Goal: Task Accomplishment & Management: Manage account settings

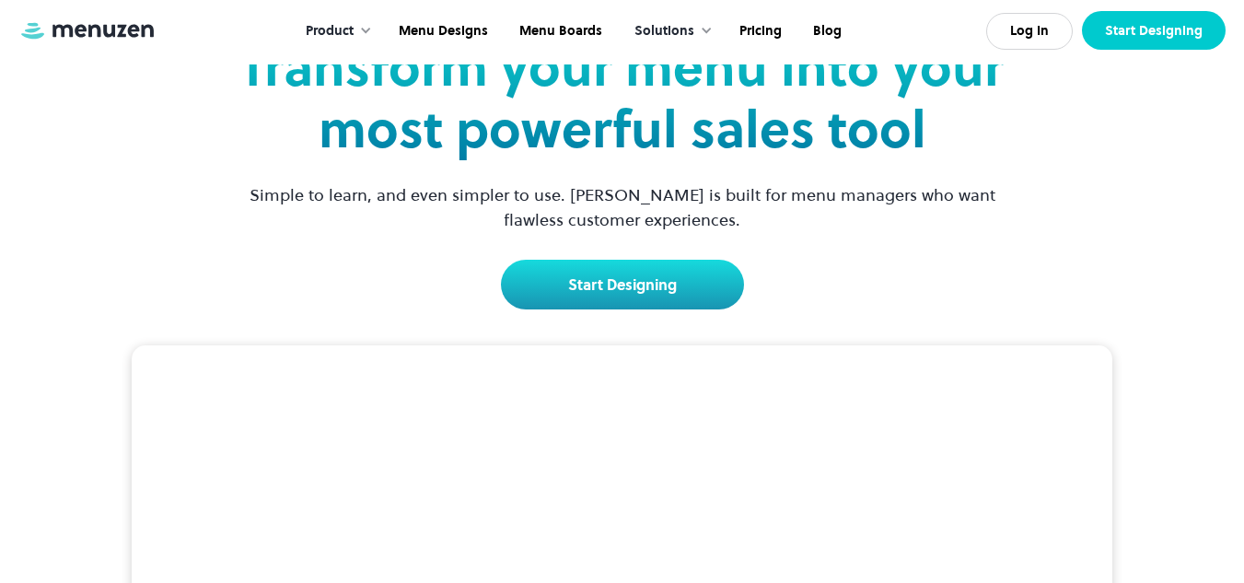
scroll to position [127, 0]
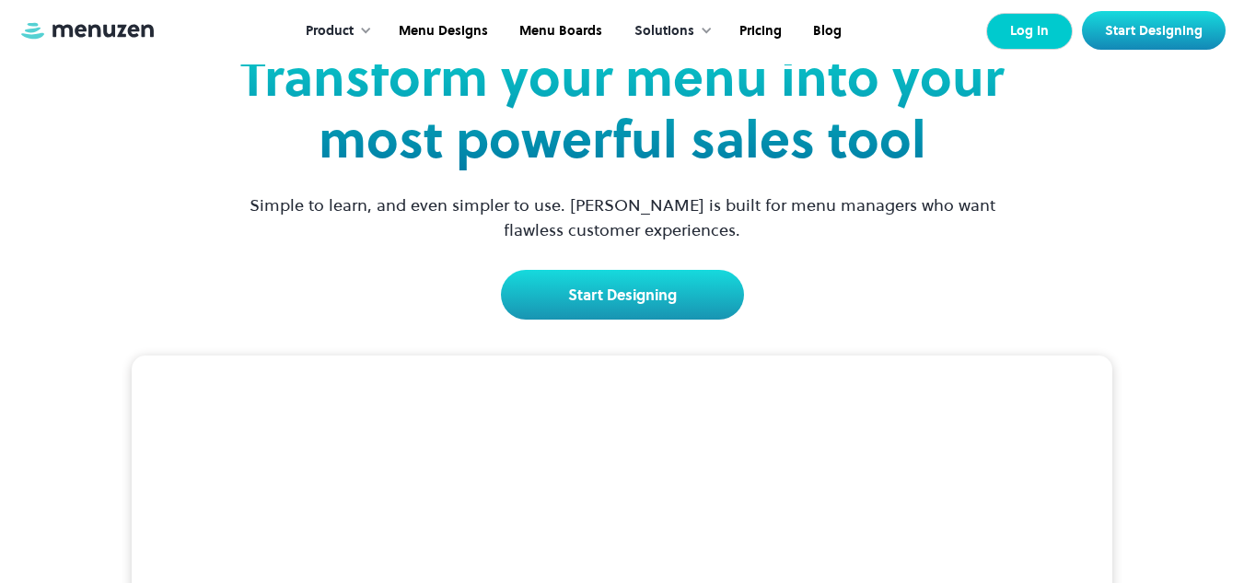
click at [1029, 21] on link "Log In" at bounding box center [1029, 31] width 87 height 37
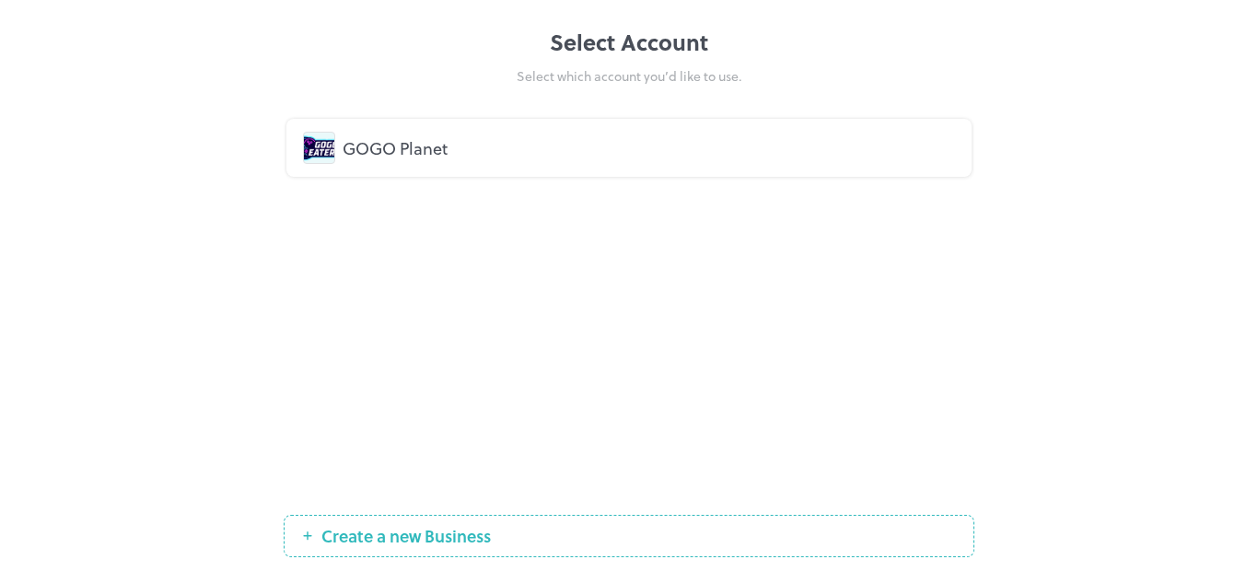
click at [401, 140] on div "GOGO Planet" at bounding box center [648, 147] width 612 height 25
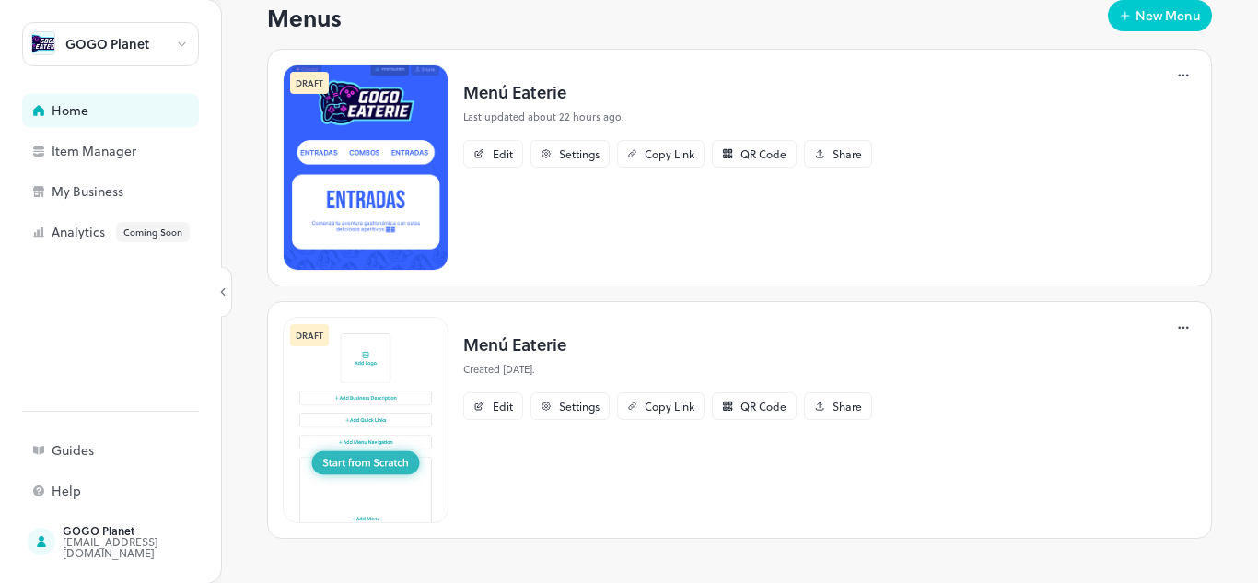
scroll to position [307, 0]
click at [433, 165] on img at bounding box center [366, 167] width 166 height 206
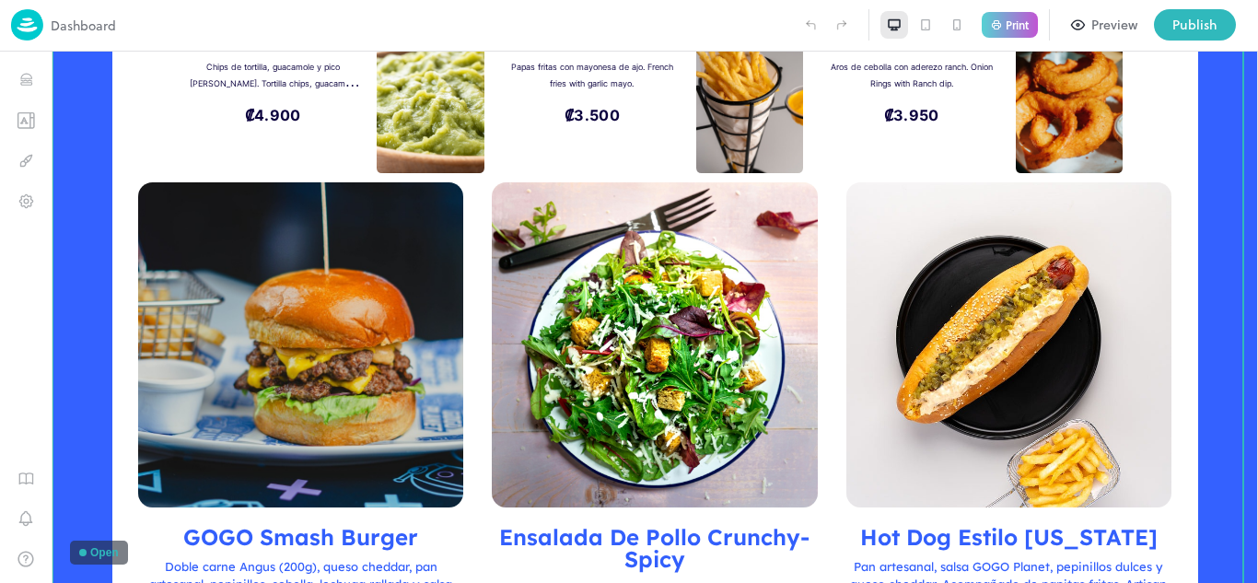
scroll to position [440, 0]
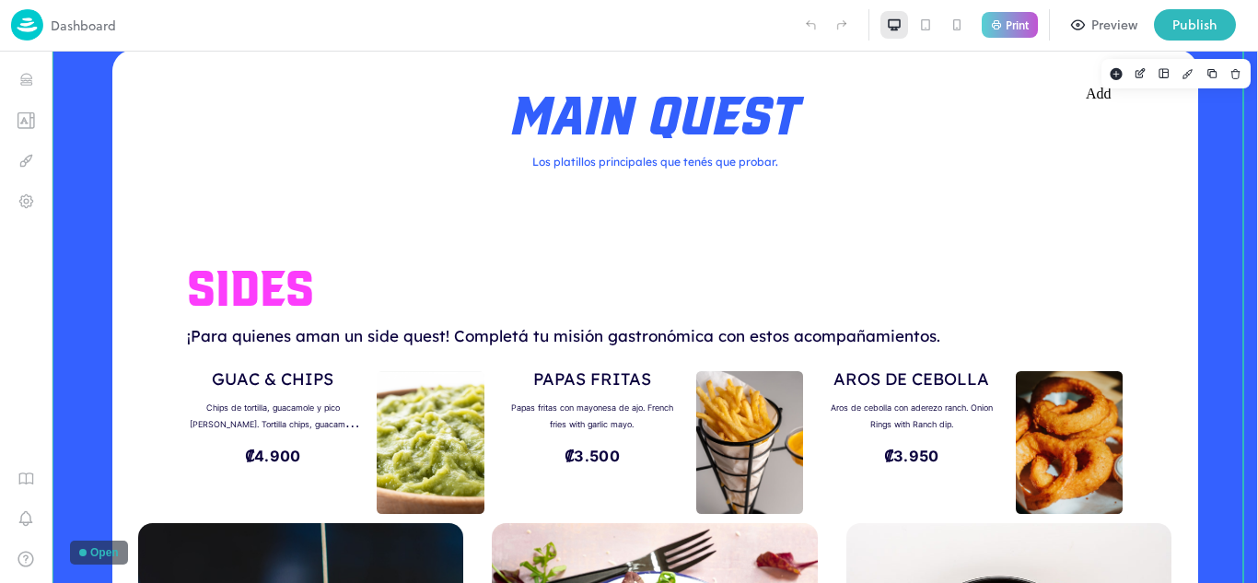
click at [1109, 75] on rect "Add" at bounding box center [1115, 74] width 12 height 12
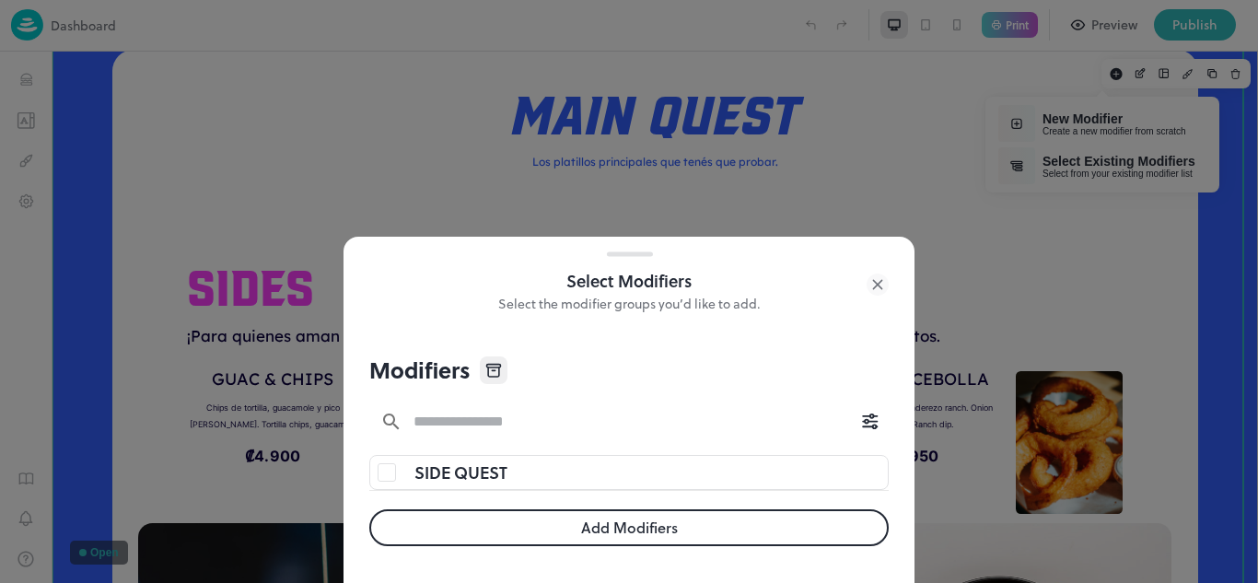
click at [455, 473] on span "SIDE QUEST" at bounding box center [460, 472] width 93 height 27
click at [641, 527] on button "Add Modifiers" at bounding box center [628, 527] width 519 height 37
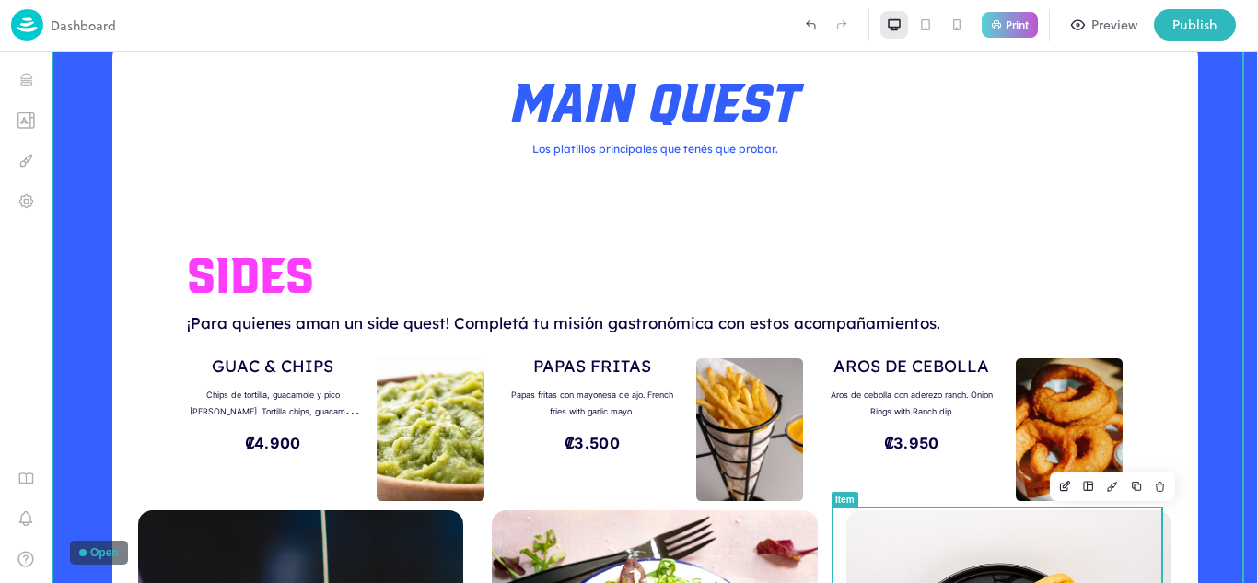
scroll to position [383, 0]
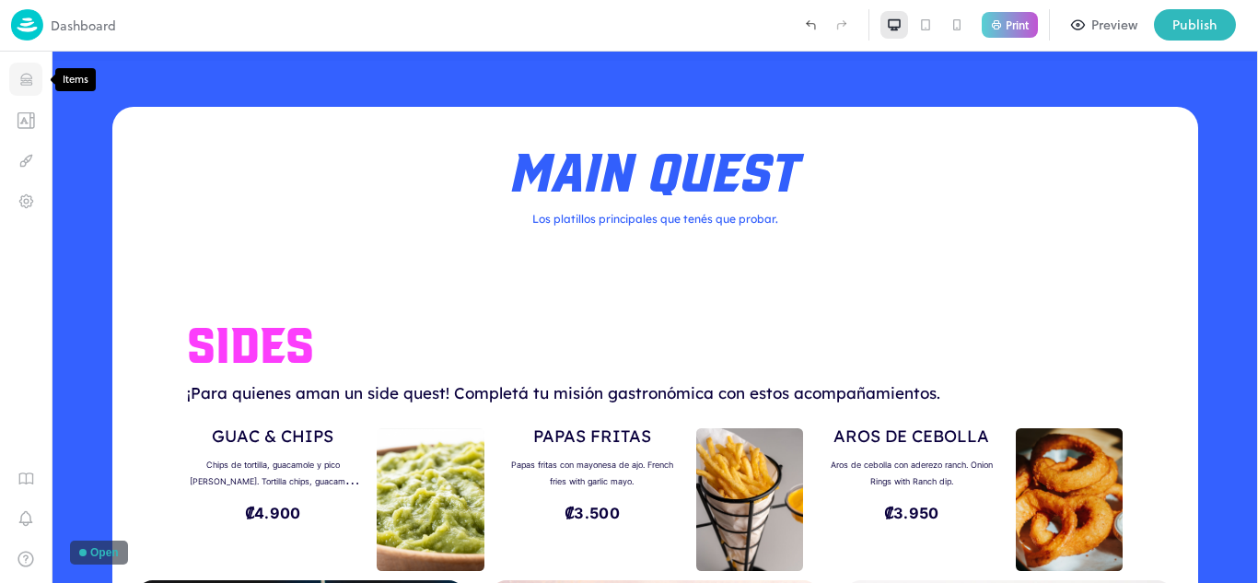
click at [31, 81] on icon "Items" at bounding box center [25, 80] width 11 height 1
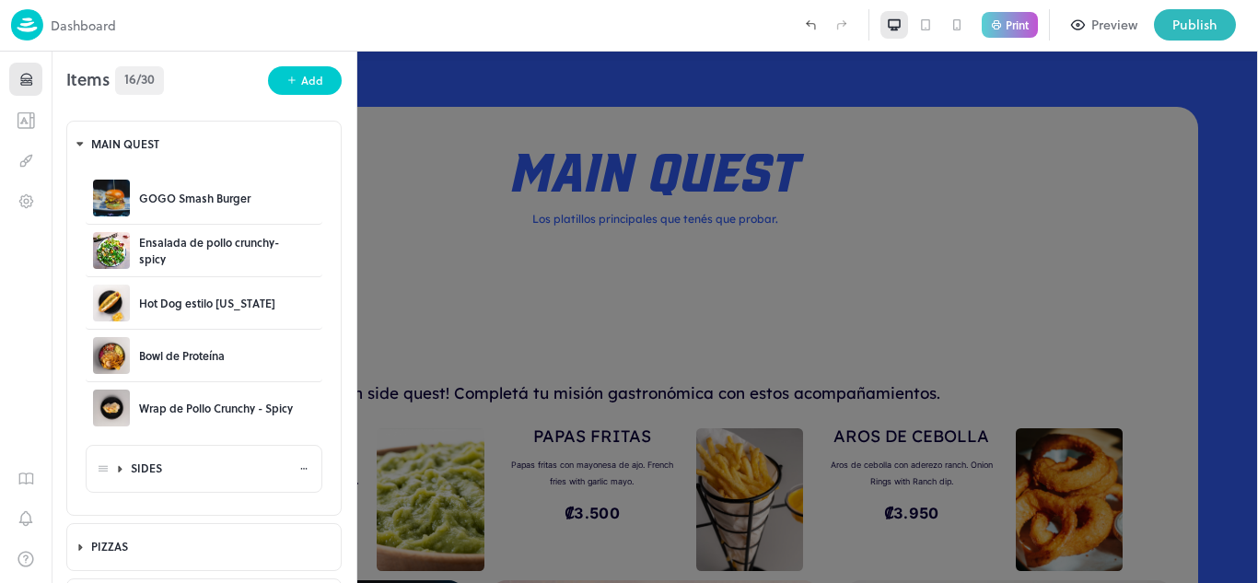
click at [115, 466] on icon at bounding box center [120, 468] width 12 height 13
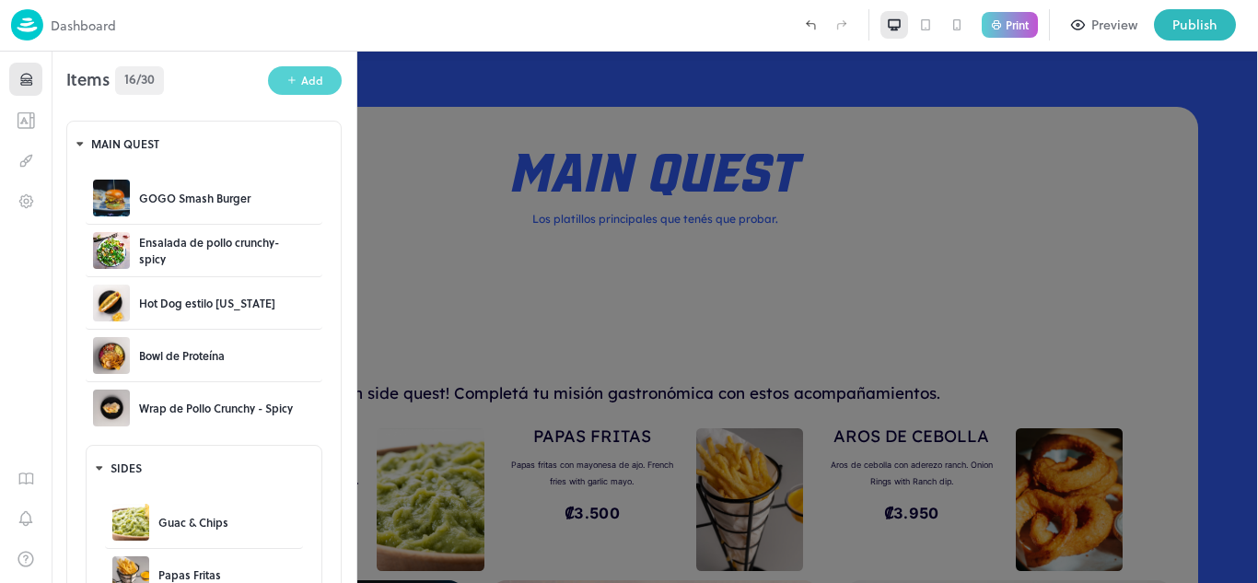
click at [298, 66] on button "Add" at bounding box center [305, 80] width 74 height 29
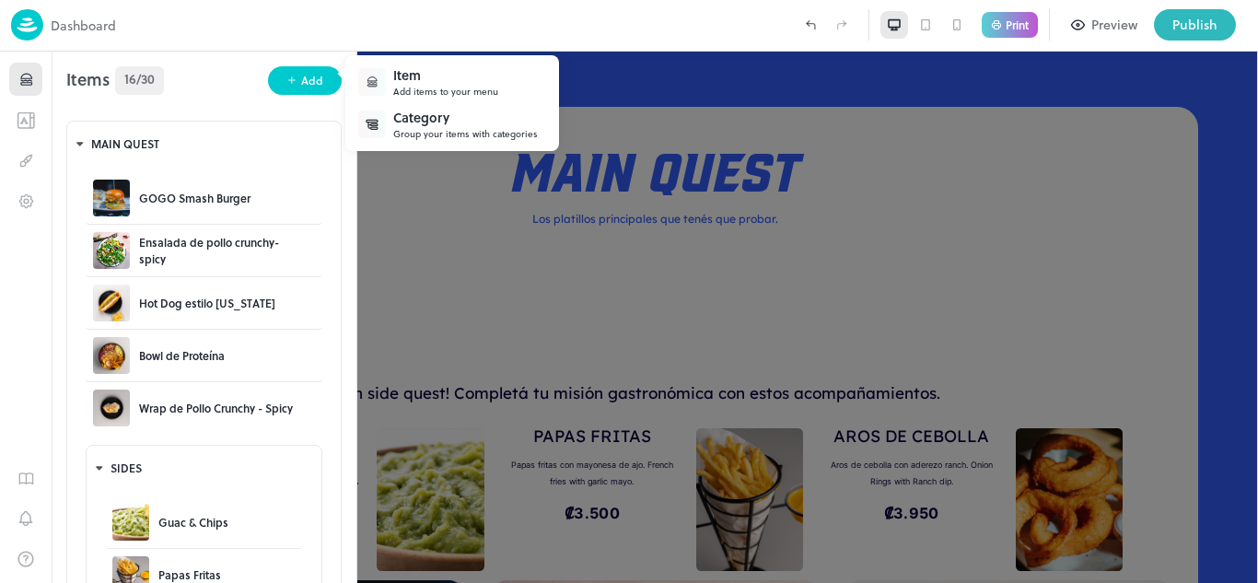
click at [206, 130] on div at bounding box center [629, 291] width 1258 height 583
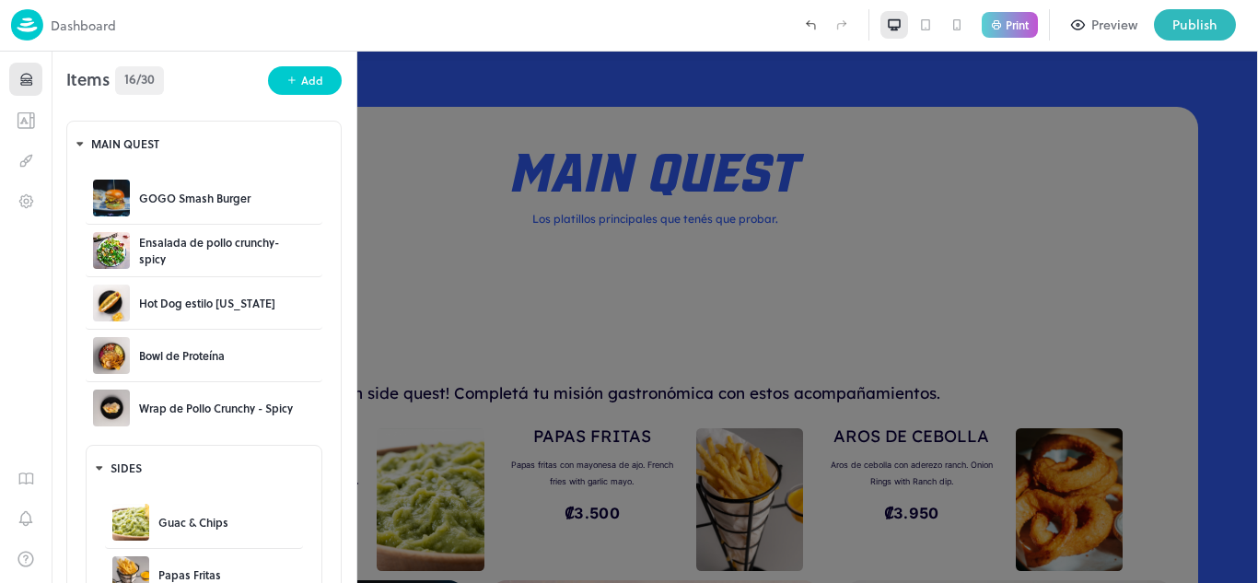
click at [176, 164] on div "MAIN QUEST" at bounding box center [210, 143] width 247 height 43
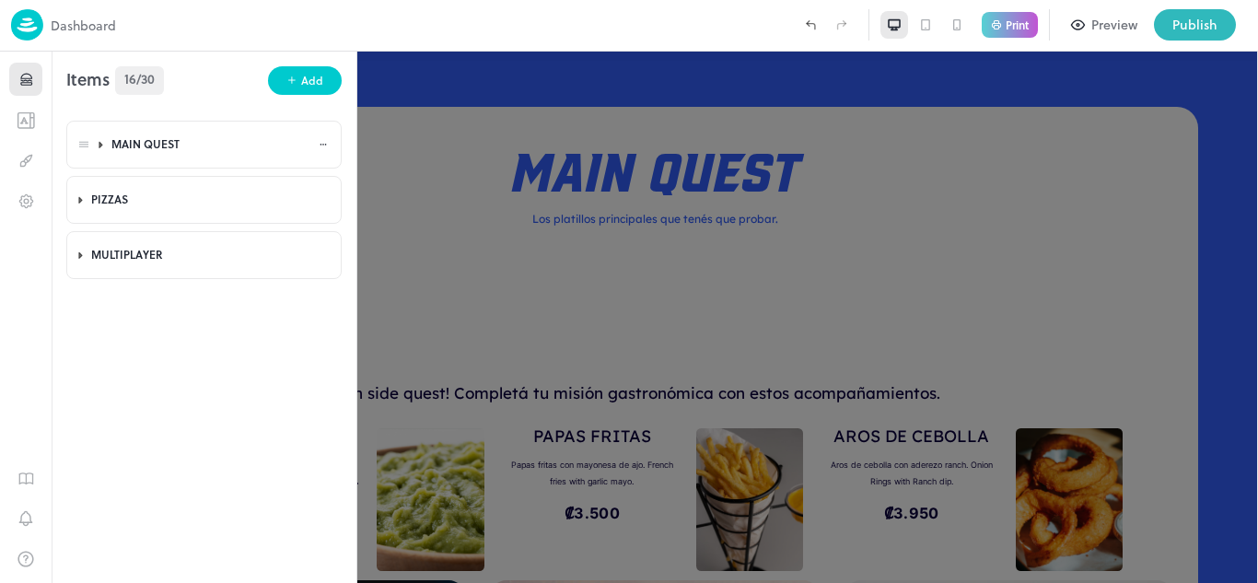
click at [183, 158] on div "MAIN QUEST" at bounding box center [220, 143] width 226 height 43
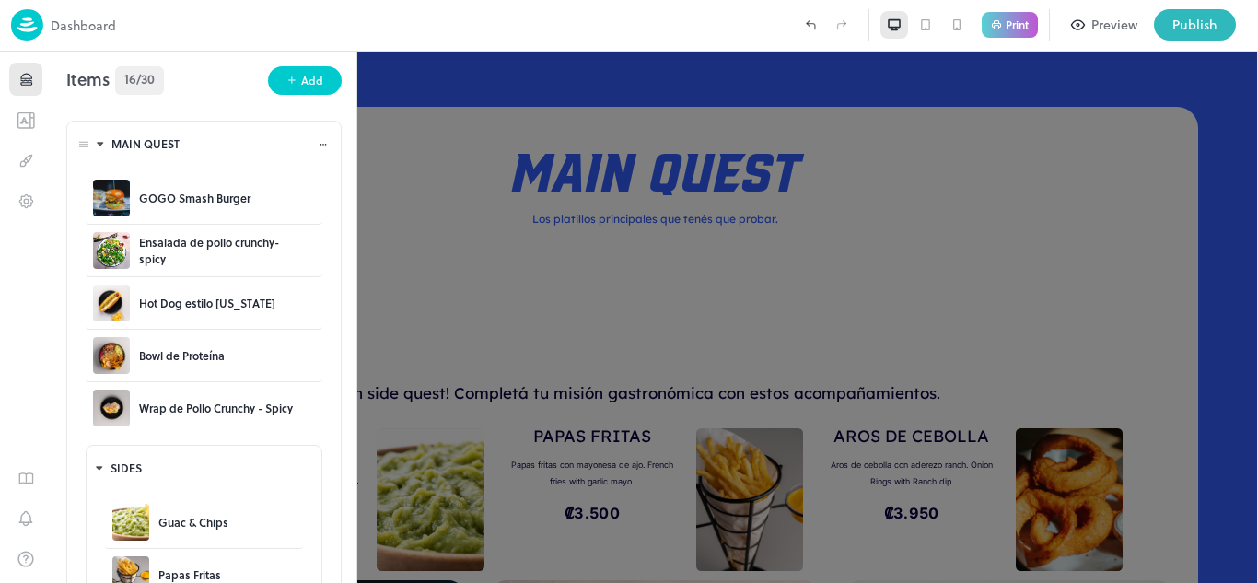
click at [318, 145] on icon at bounding box center [323, 144] width 11 height 11
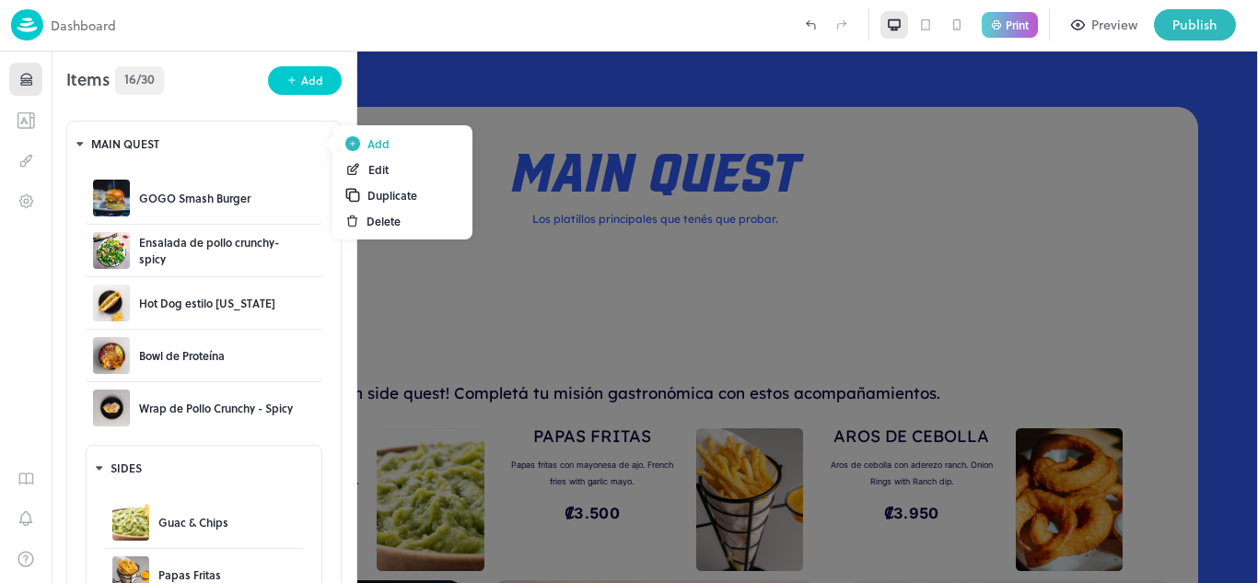
click at [370, 141] on div "Add" at bounding box center [378, 143] width 22 height 17
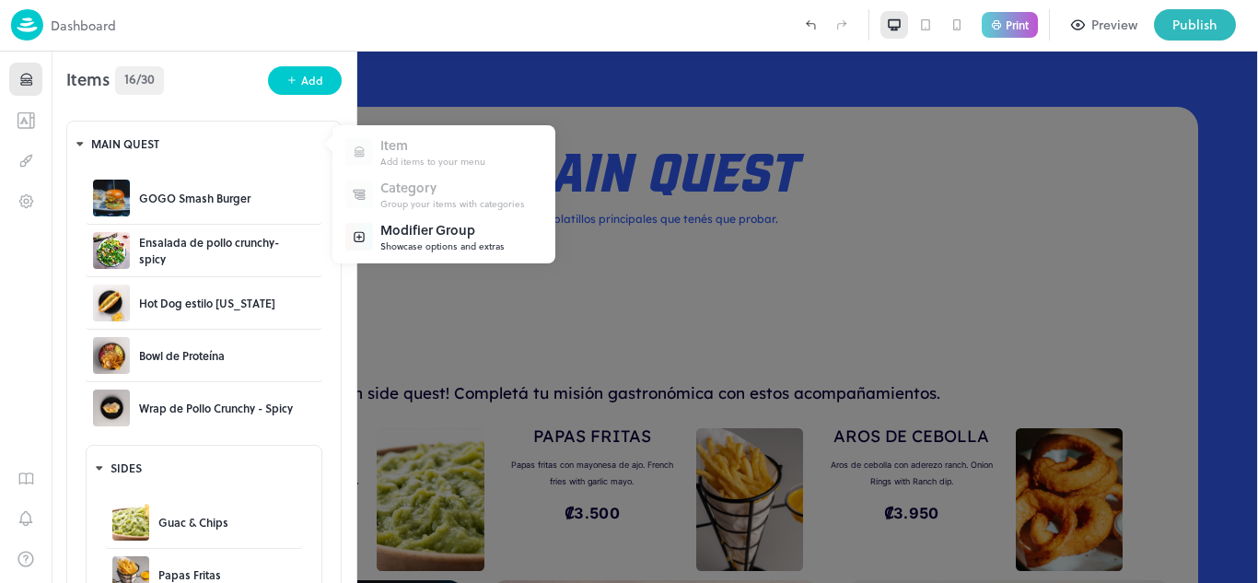
click at [412, 238] on div "Modifier Group" at bounding box center [442, 229] width 124 height 19
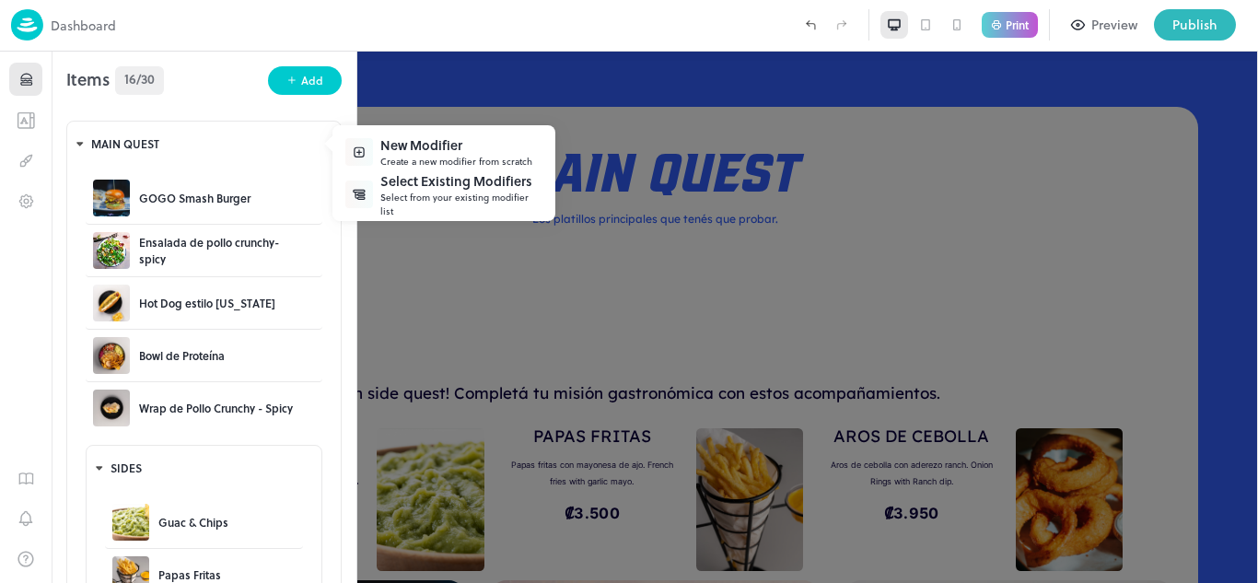
click at [400, 150] on div "New Modifier" at bounding box center [456, 144] width 152 height 19
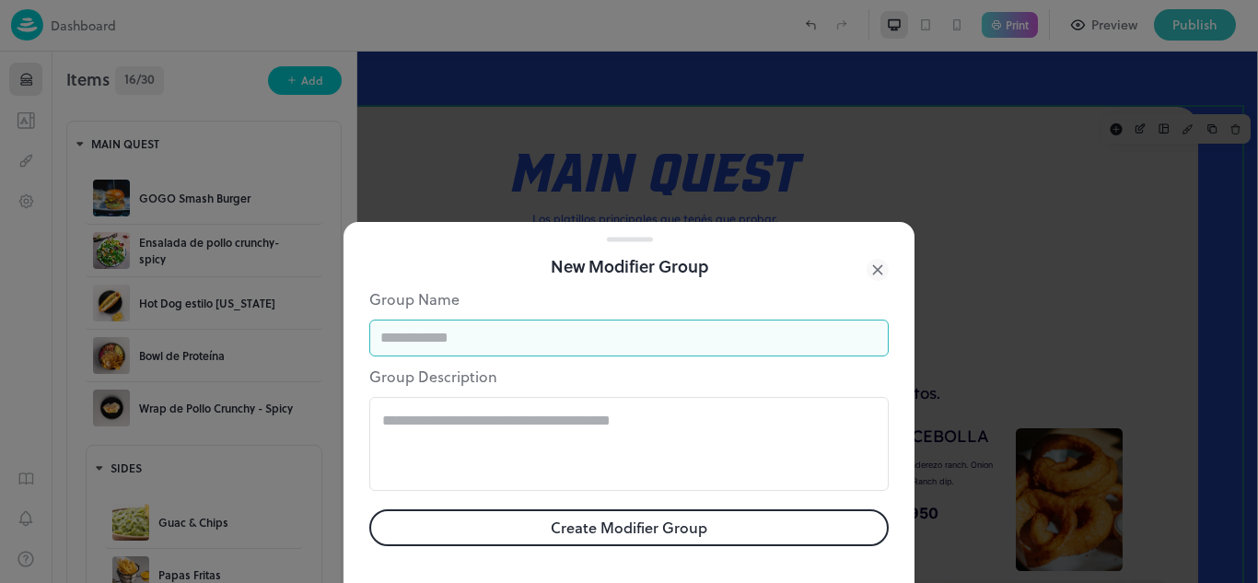
click at [493, 345] on input "text" at bounding box center [628, 337] width 519 height 37
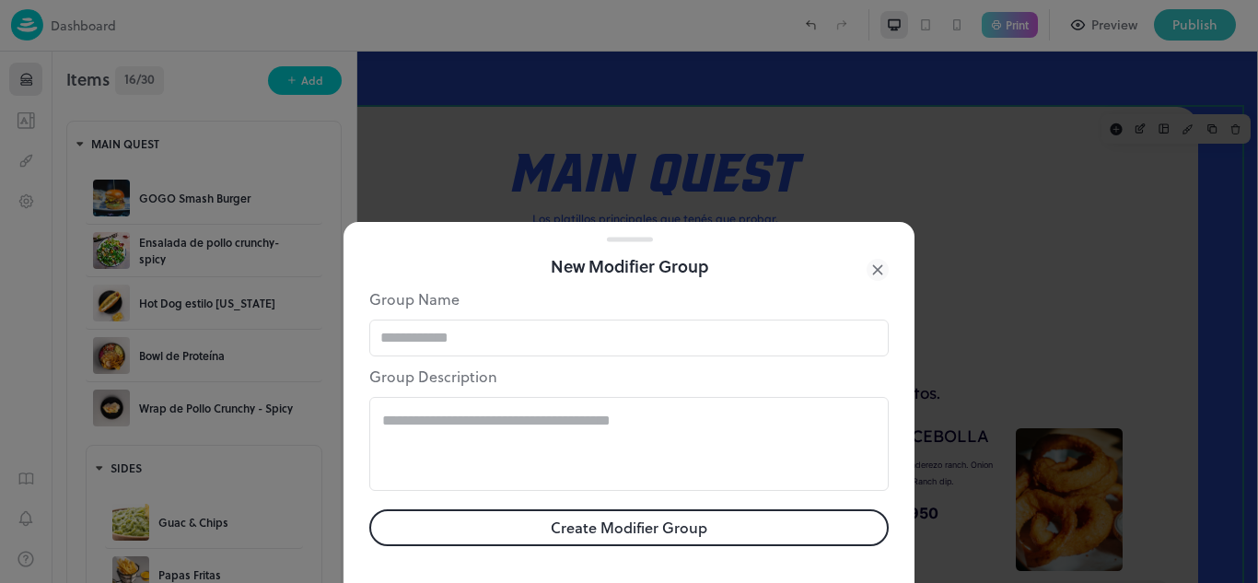
click at [534, 302] on p "Group Name" at bounding box center [628, 299] width 519 height 22
click at [871, 273] on icon at bounding box center [877, 270] width 22 height 22
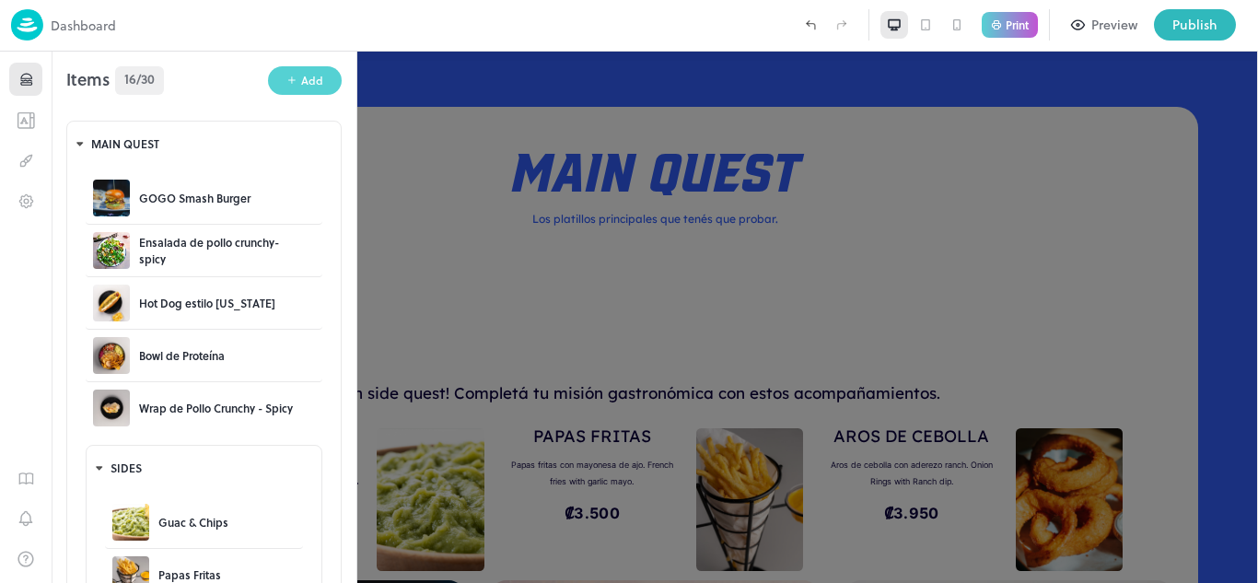
click at [291, 74] on button "Add" at bounding box center [305, 80] width 74 height 29
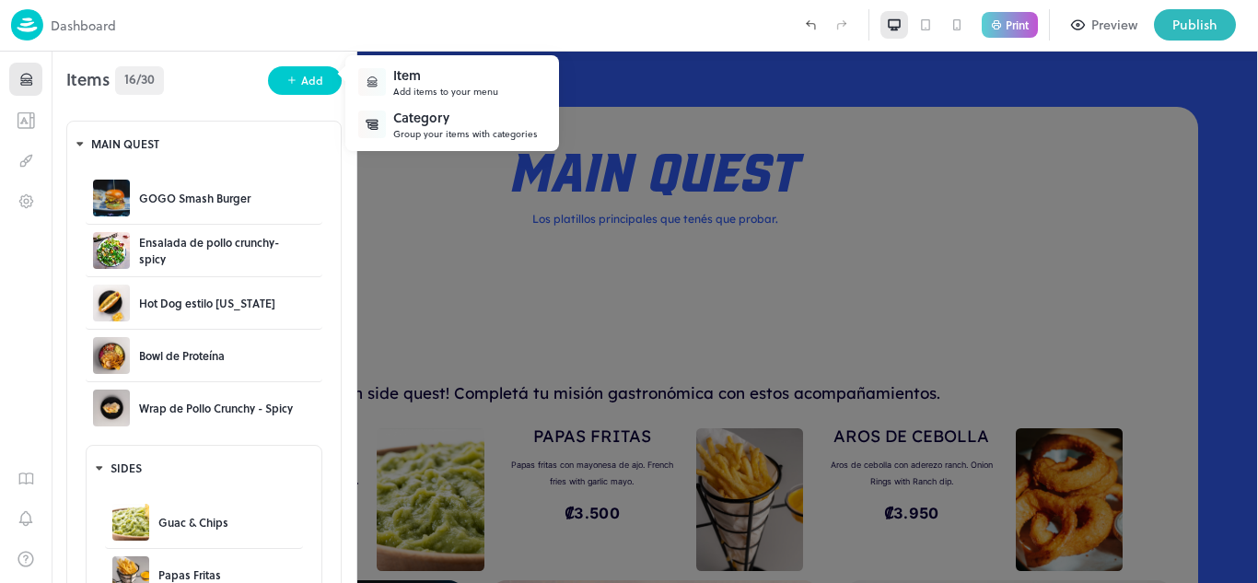
click at [408, 141] on div "Category Group your items with categories" at bounding box center [452, 124] width 203 height 42
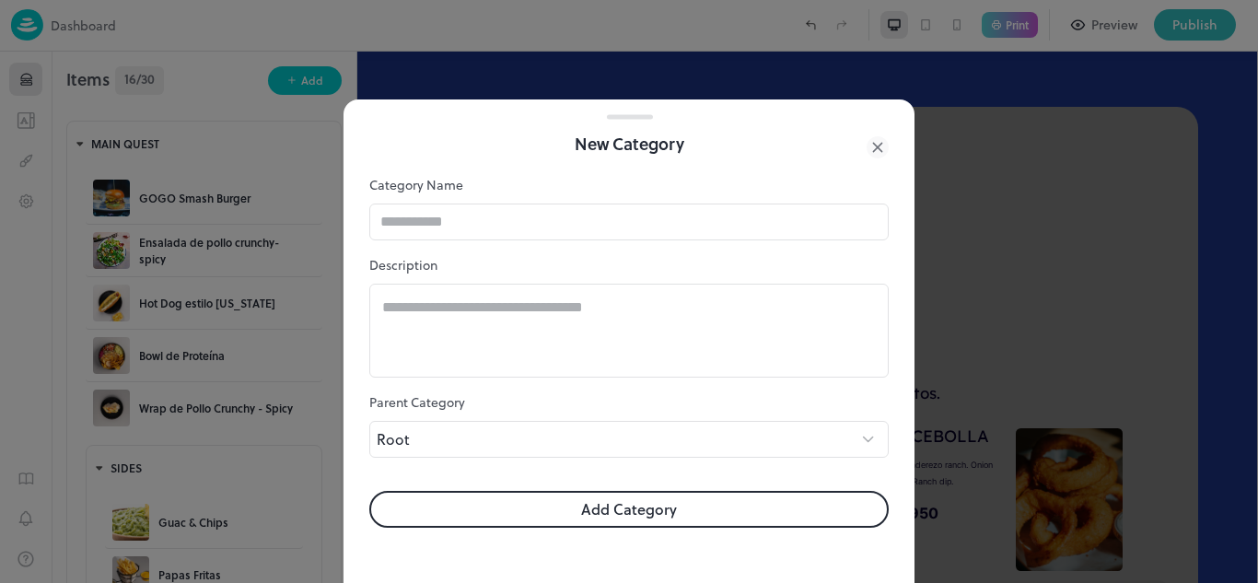
click at [876, 139] on icon at bounding box center [877, 147] width 22 height 22
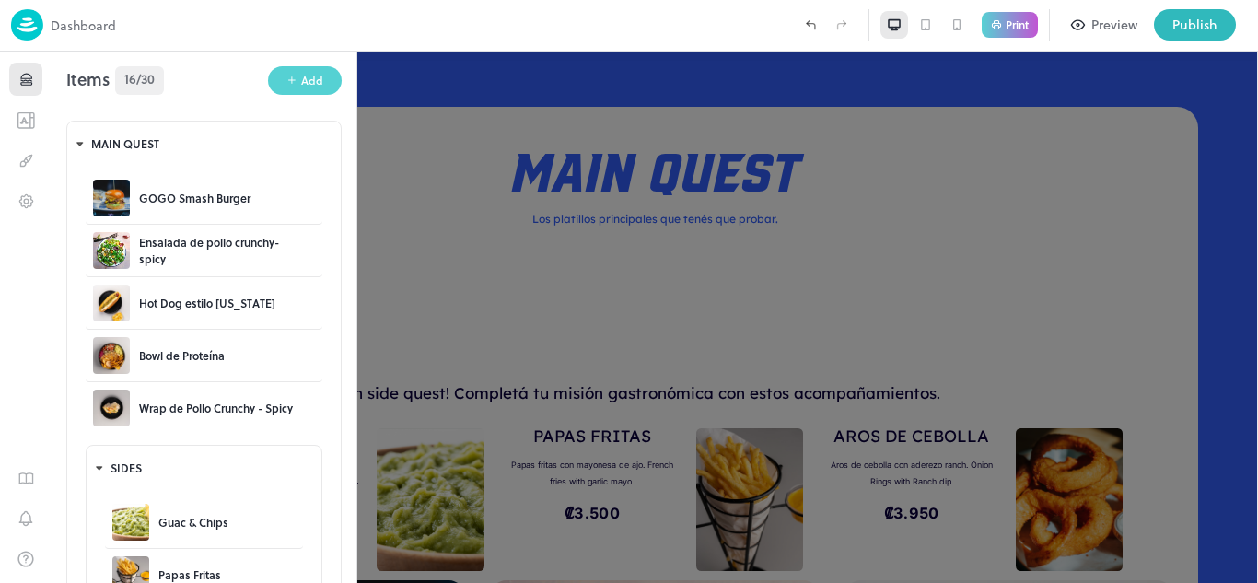
click at [314, 83] on div "Add" at bounding box center [312, 80] width 22 height 17
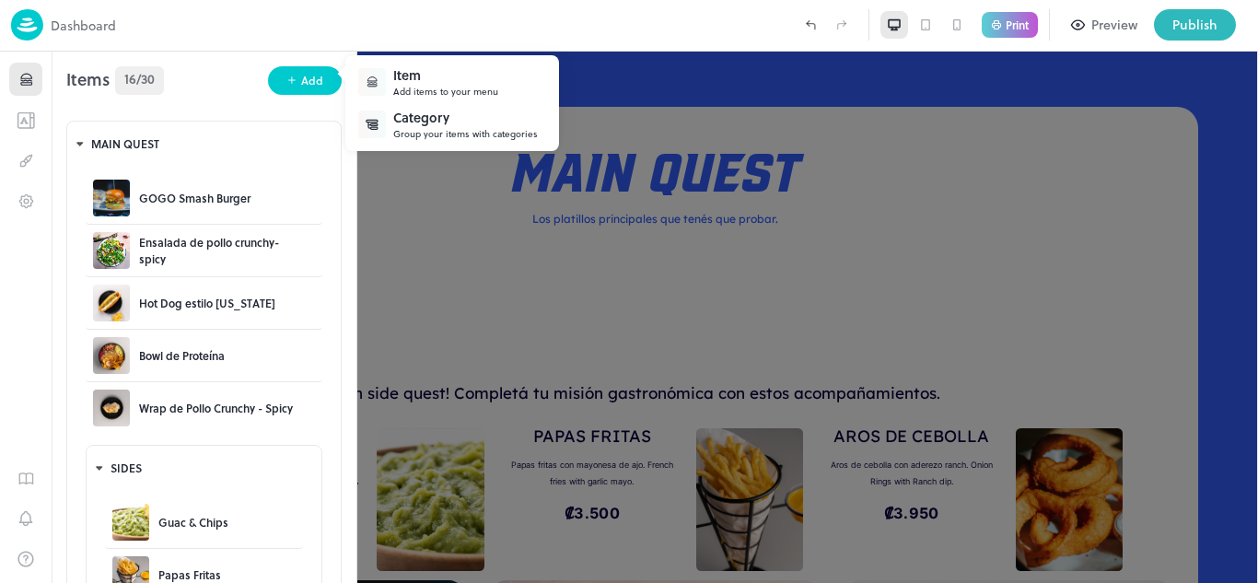
click at [380, 92] on div at bounding box center [372, 82] width 28 height 28
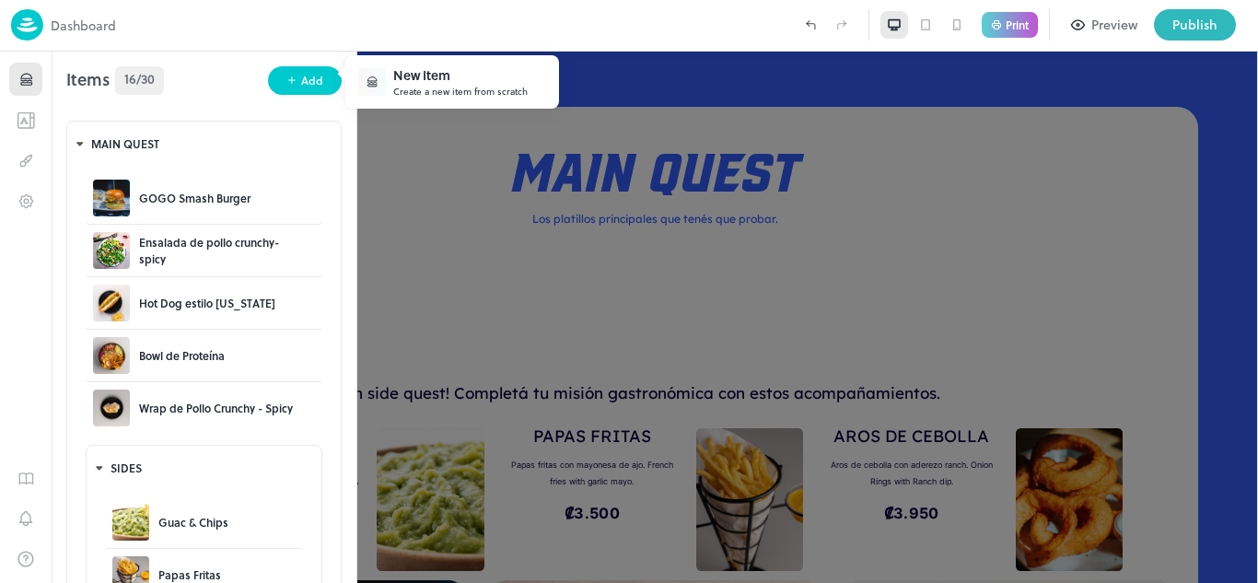
drag, startPoint x: 267, startPoint y: 144, endPoint x: 293, endPoint y: 79, distance: 69.4
click at [293, 79] on div at bounding box center [629, 291] width 1258 height 583
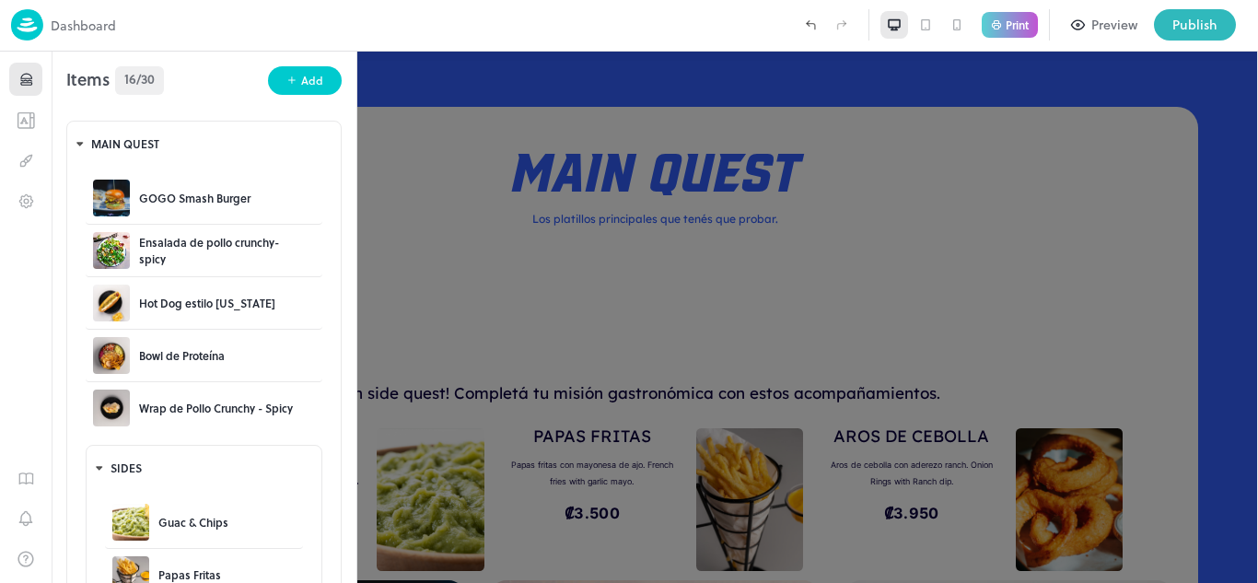
click at [210, 101] on div "Items 16/30 Add MAIN QUEST GOGO Smash Burger Ensalada de pollo crunchy-spicy Ho…" at bounding box center [204, 431] width 305 height 758
click at [318, 141] on icon at bounding box center [323, 144] width 11 height 11
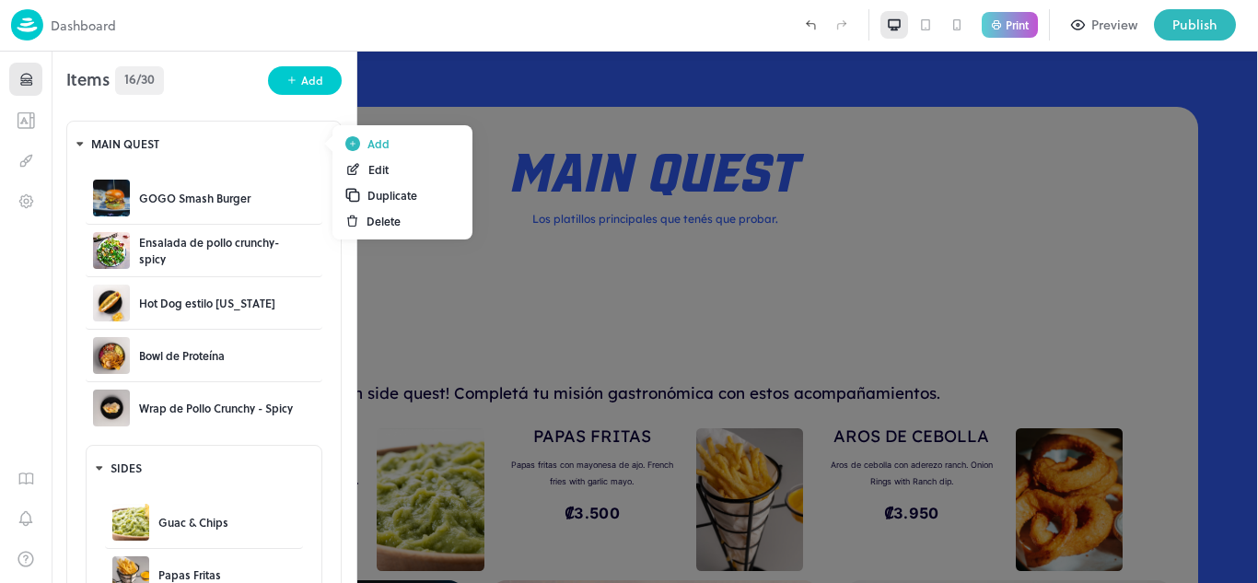
click at [31, 155] on div at bounding box center [629, 291] width 1258 height 583
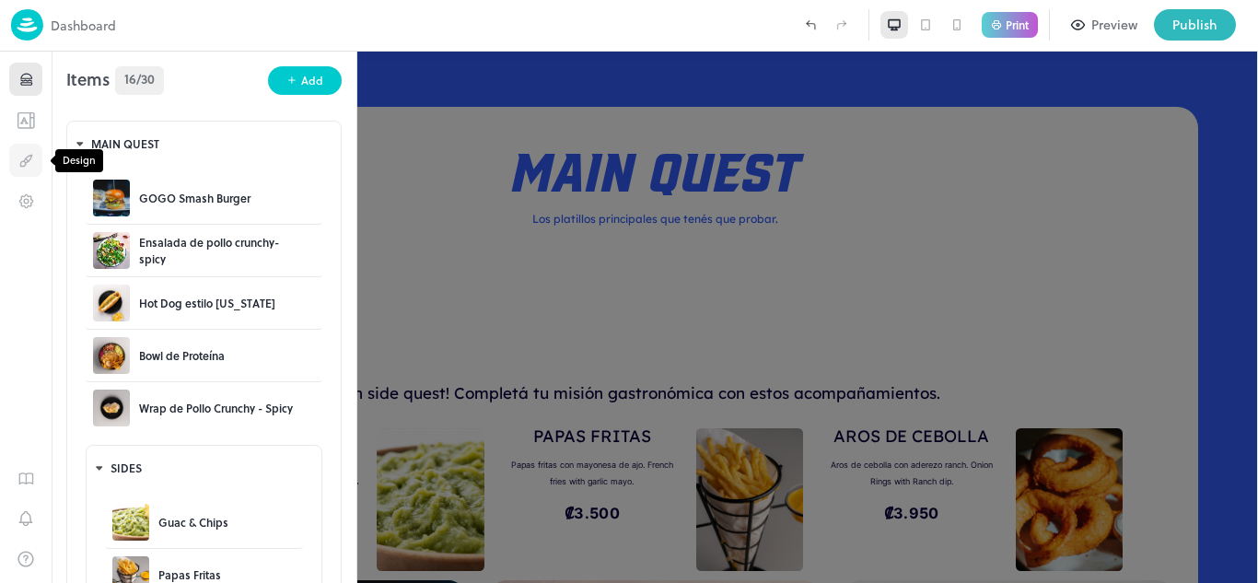
click at [30, 156] on icon "Design" at bounding box center [25, 160] width 17 height 17
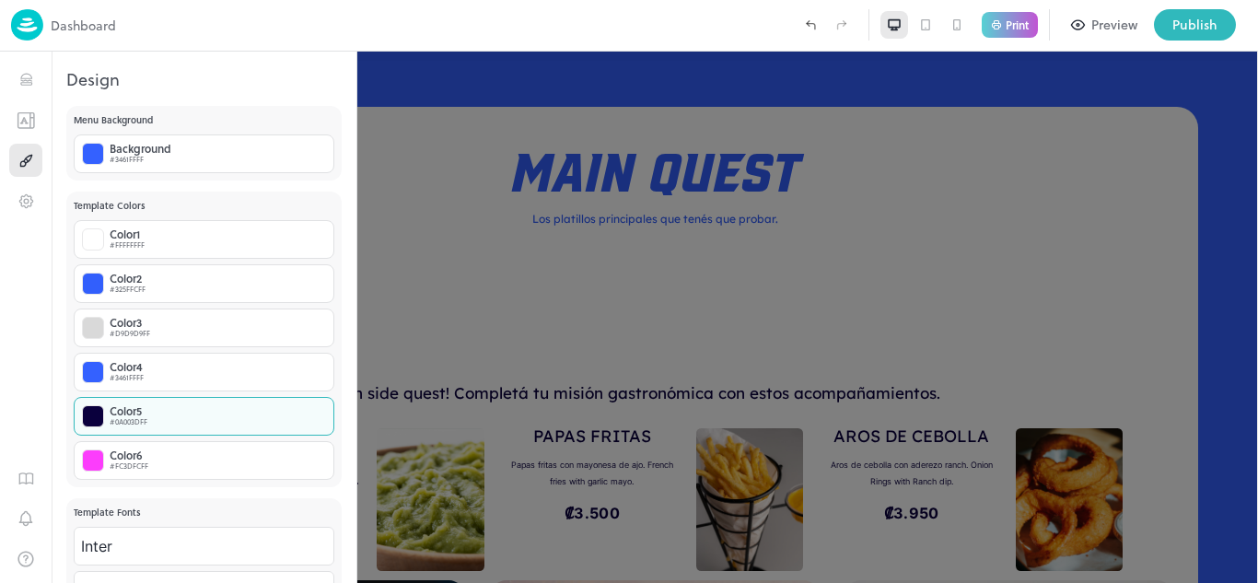
scroll to position [167, 0]
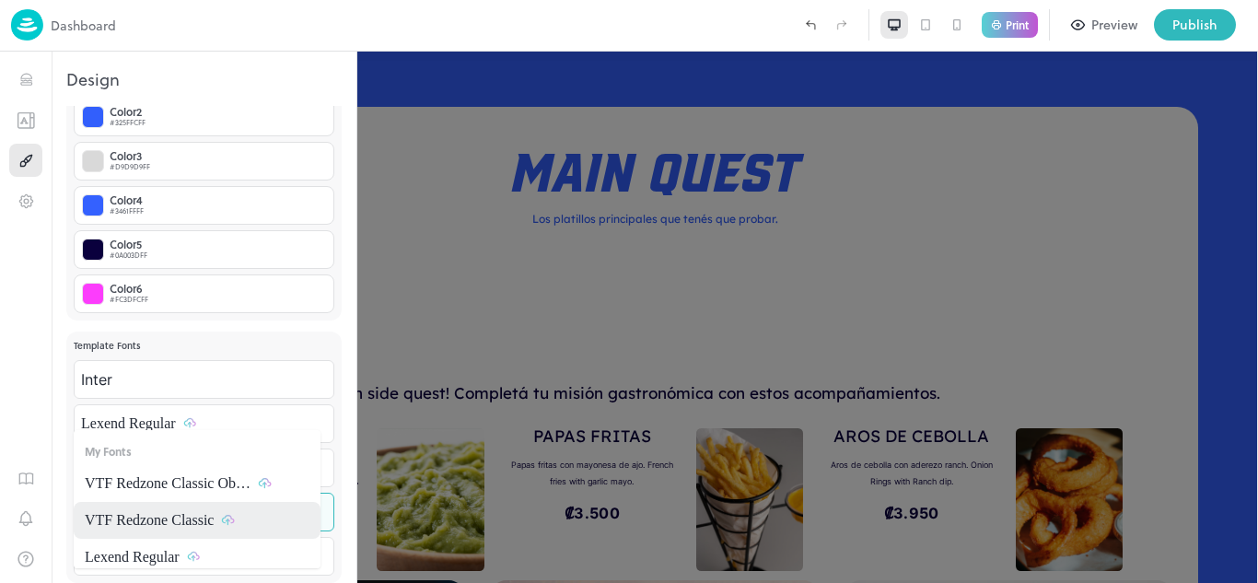
click at [132, 513] on body "**********" at bounding box center [629, 291] width 1258 height 583
click at [37, 430] on div at bounding box center [629, 291] width 1258 height 583
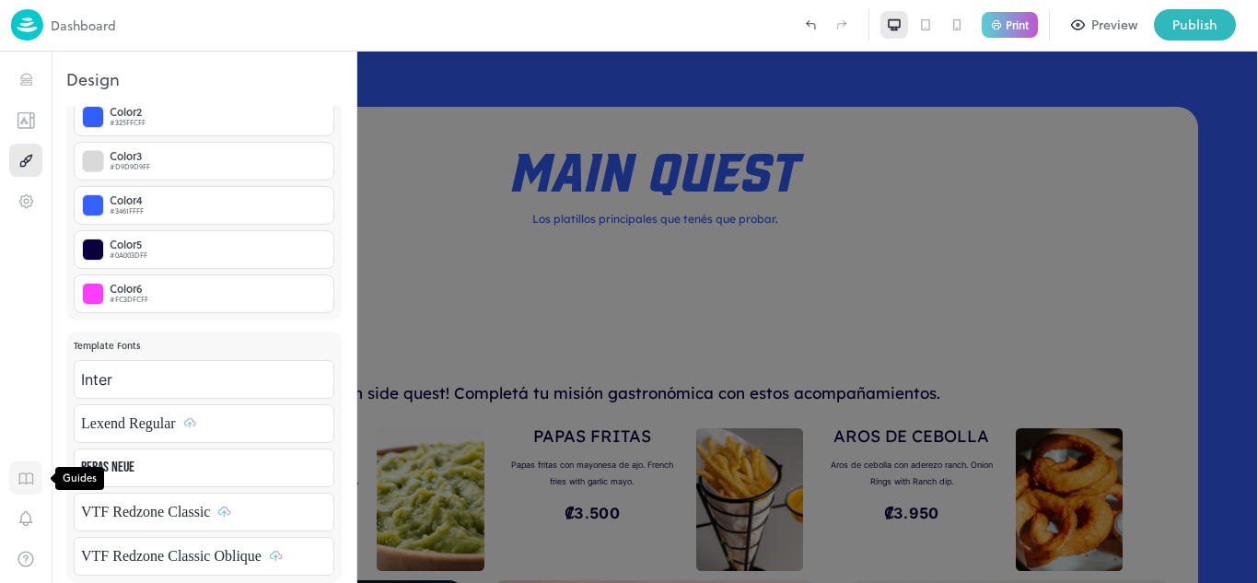
click at [22, 463] on button "Guides" at bounding box center [25, 477] width 33 height 33
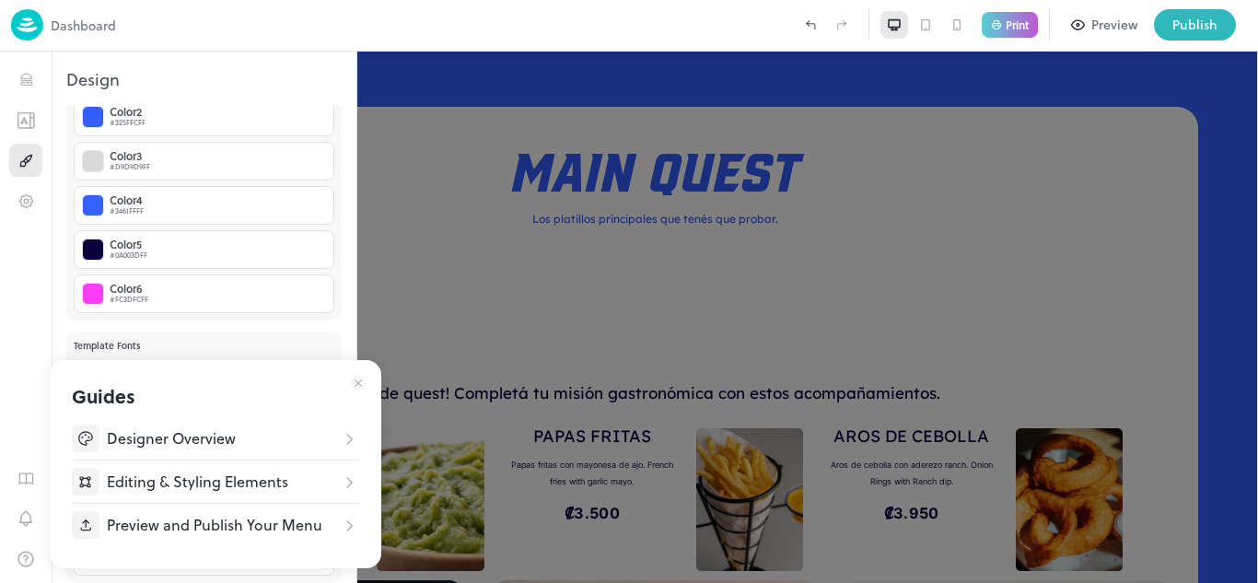
click at [19, 512] on div at bounding box center [629, 291] width 1258 height 583
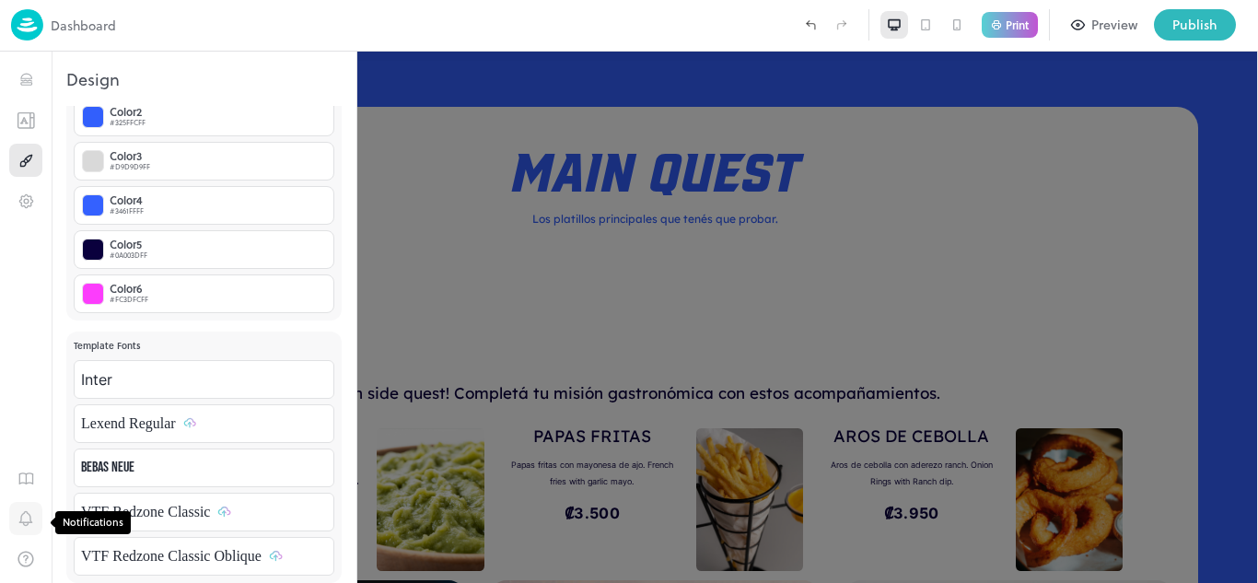
click at [21, 516] on icon "Notifications" at bounding box center [25, 517] width 12 height 11
click at [41, 121] on button "Templates" at bounding box center [25, 119] width 33 height 33
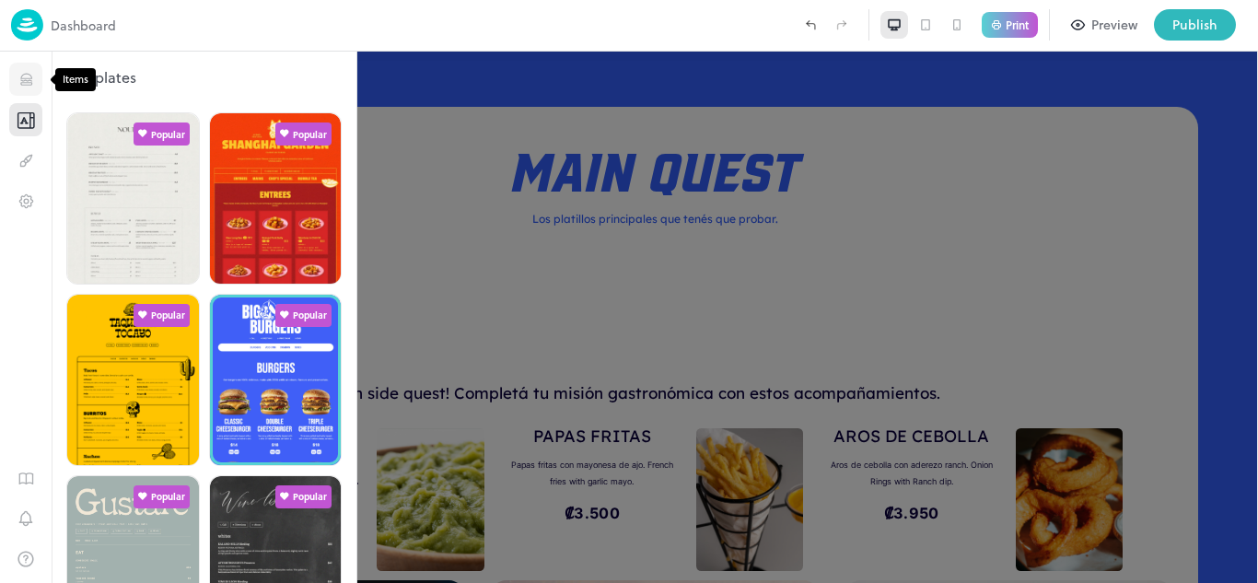
click at [29, 76] on icon "Items" at bounding box center [25, 79] width 17 height 17
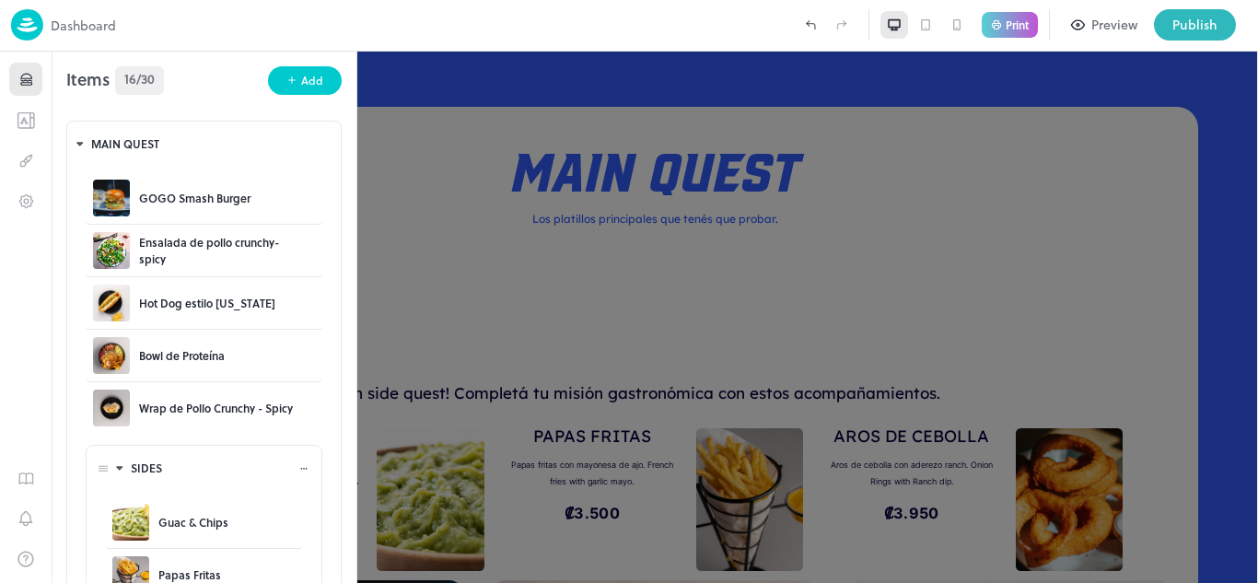
click at [298, 470] on icon at bounding box center [303, 468] width 11 height 11
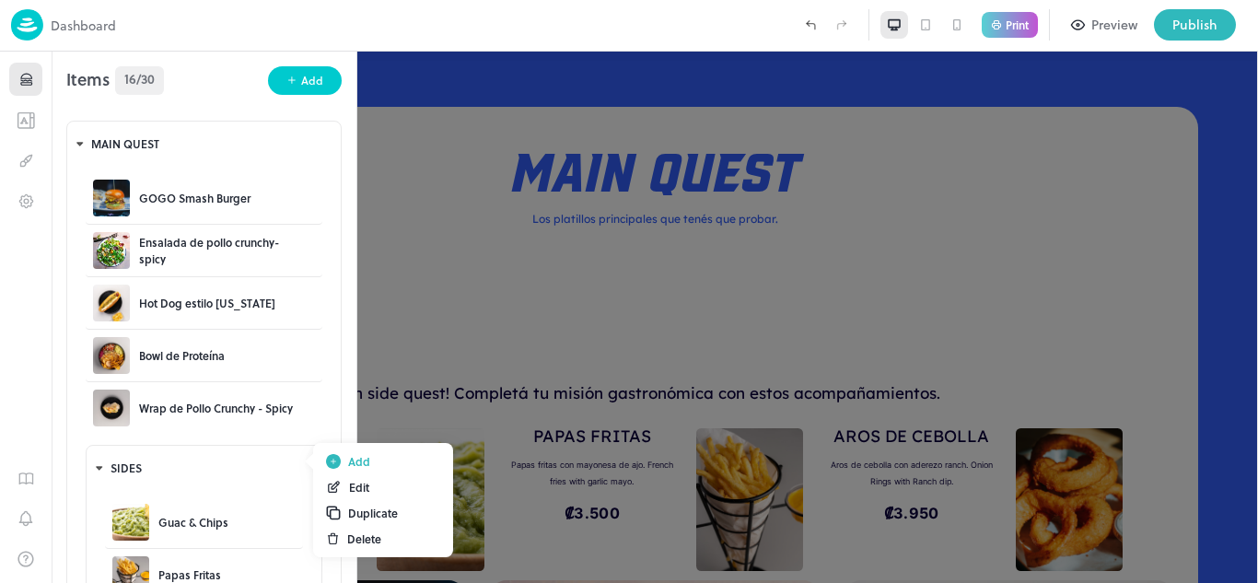
click at [346, 463] on div "Add" at bounding box center [383, 461] width 129 height 26
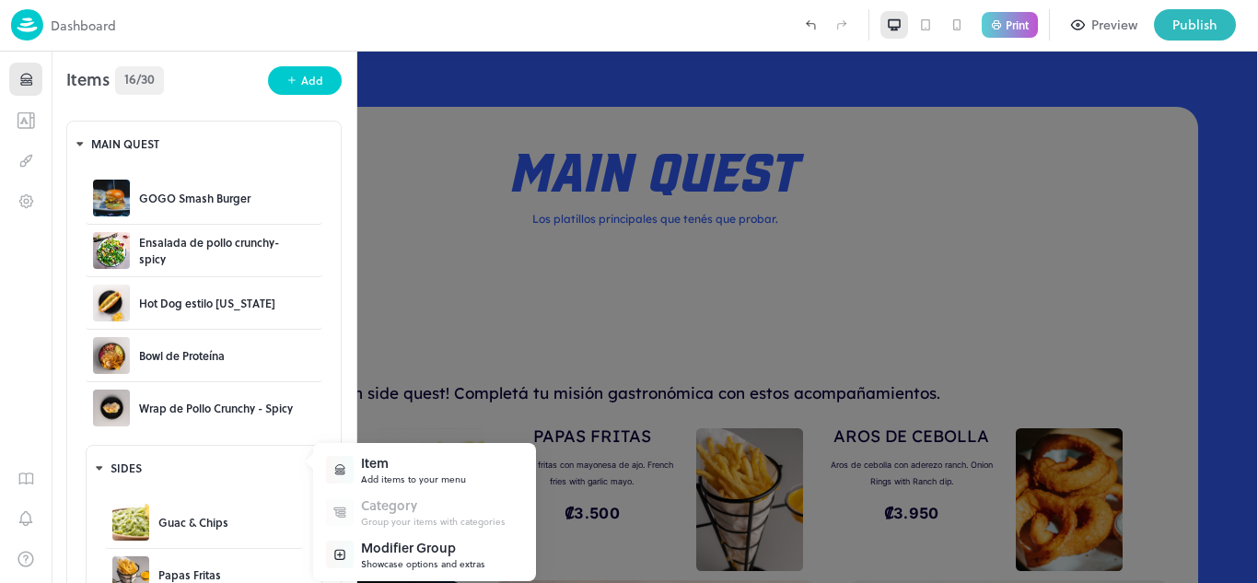
click at [396, 564] on div "Showcase options and extras" at bounding box center [423, 564] width 124 height 14
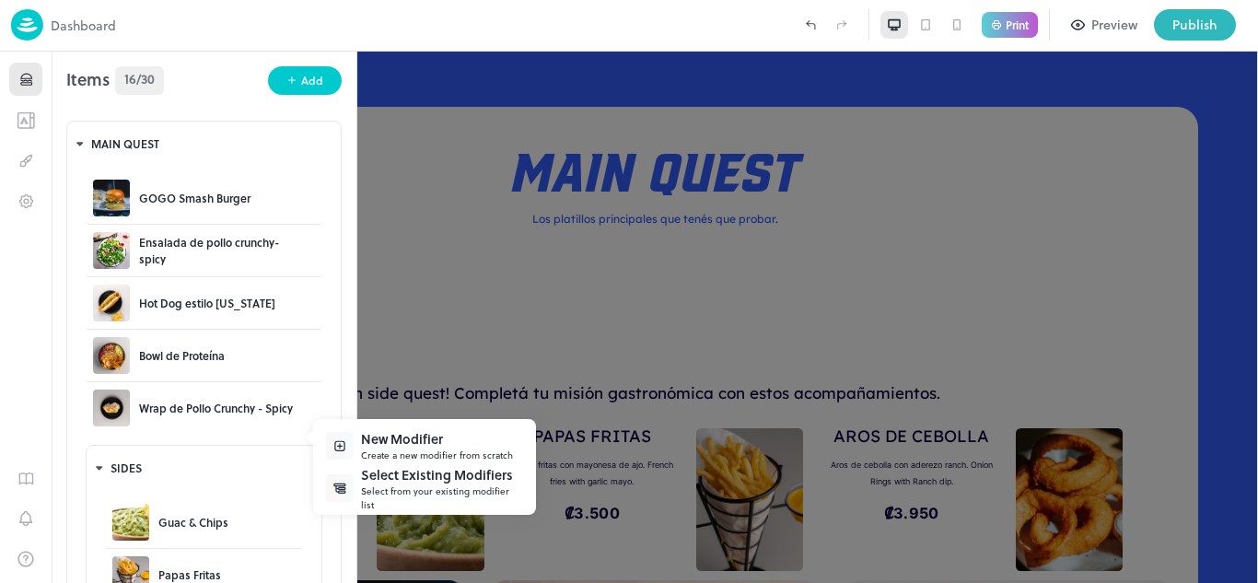
click at [389, 484] on div "Select Existing Modifiers" at bounding box center [442, 474] width 162 height 19
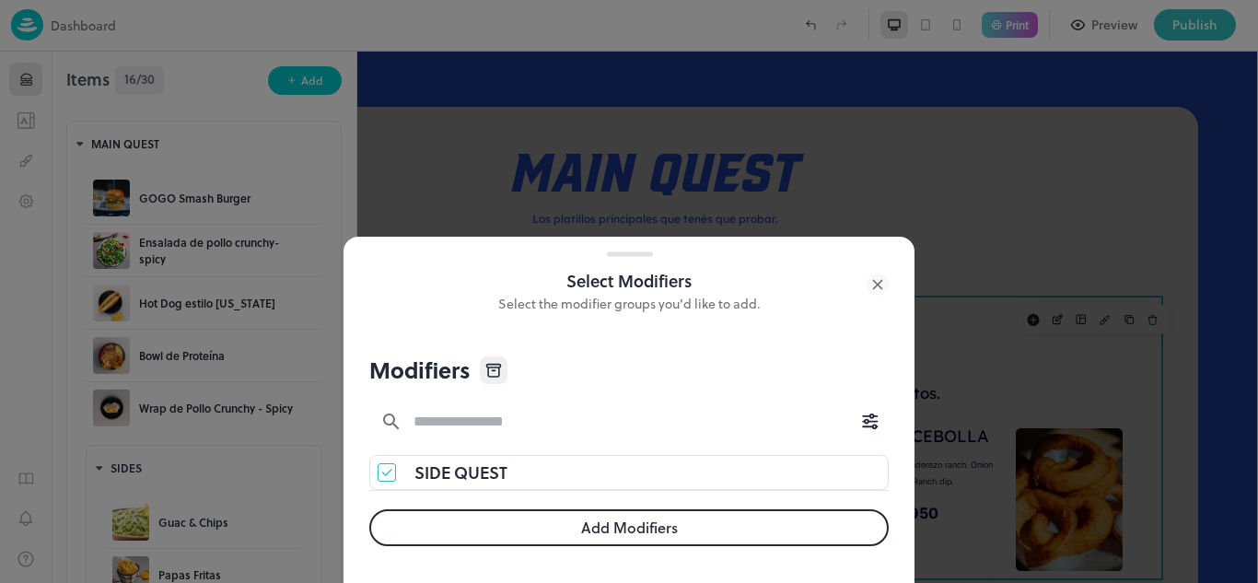
click at [508, 539] on button "Add Modifiers" at bounding box center [628, 527] width 519 height 37
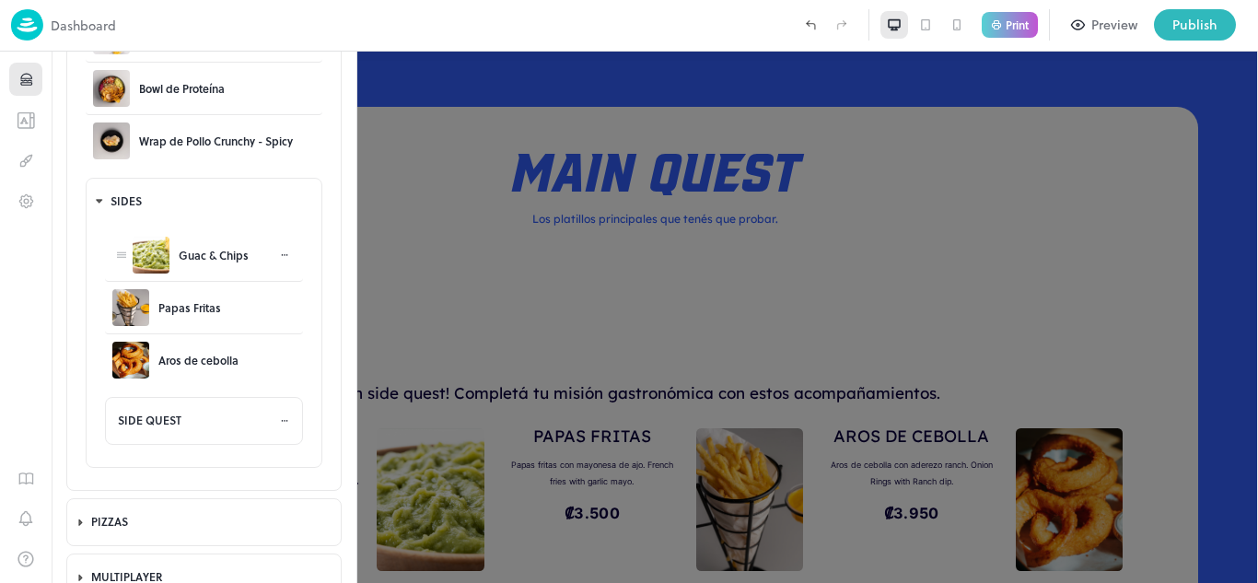
scroll to position [267, 0]
click at [599, 271] on div at bounding box center [629, 291] width 1258 height 583
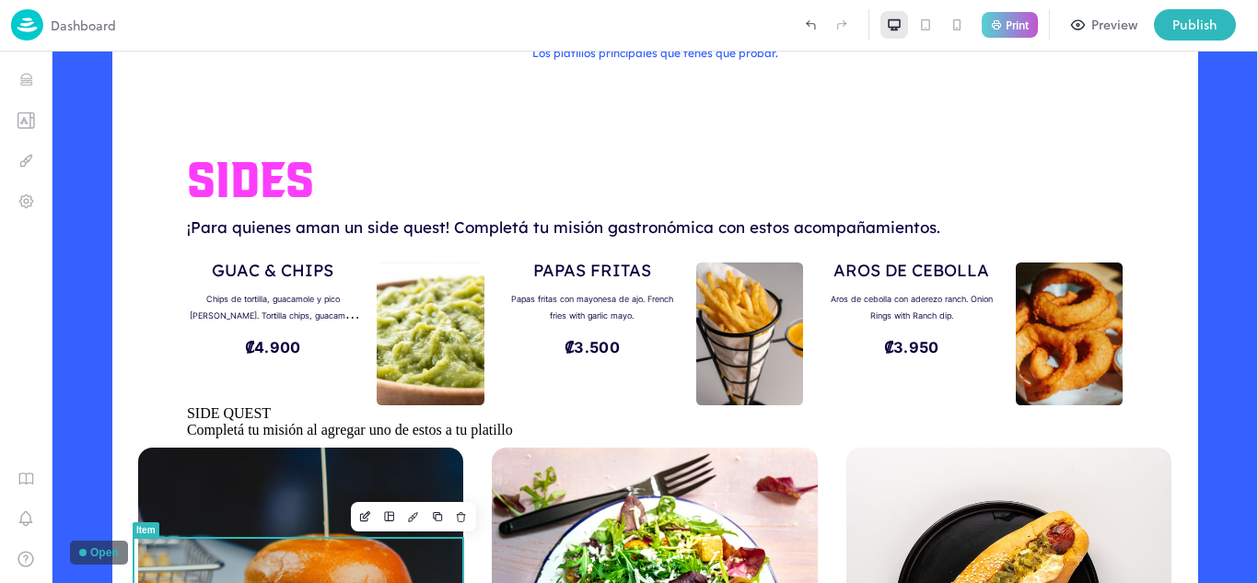
scroll to position [548, 0]
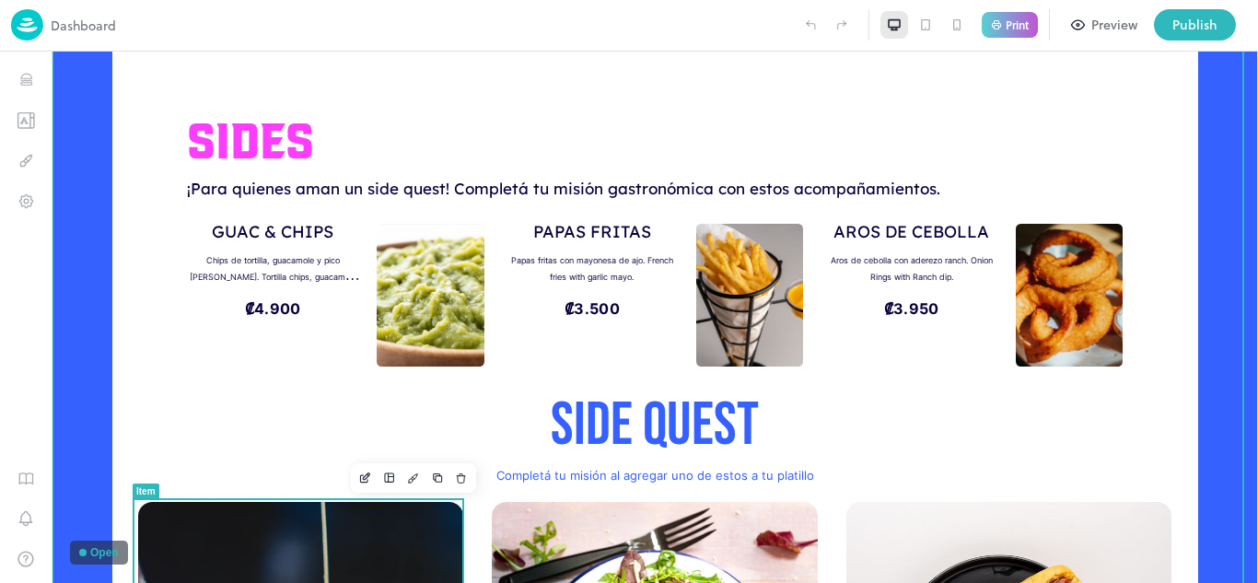
scroll to position [577, 0]
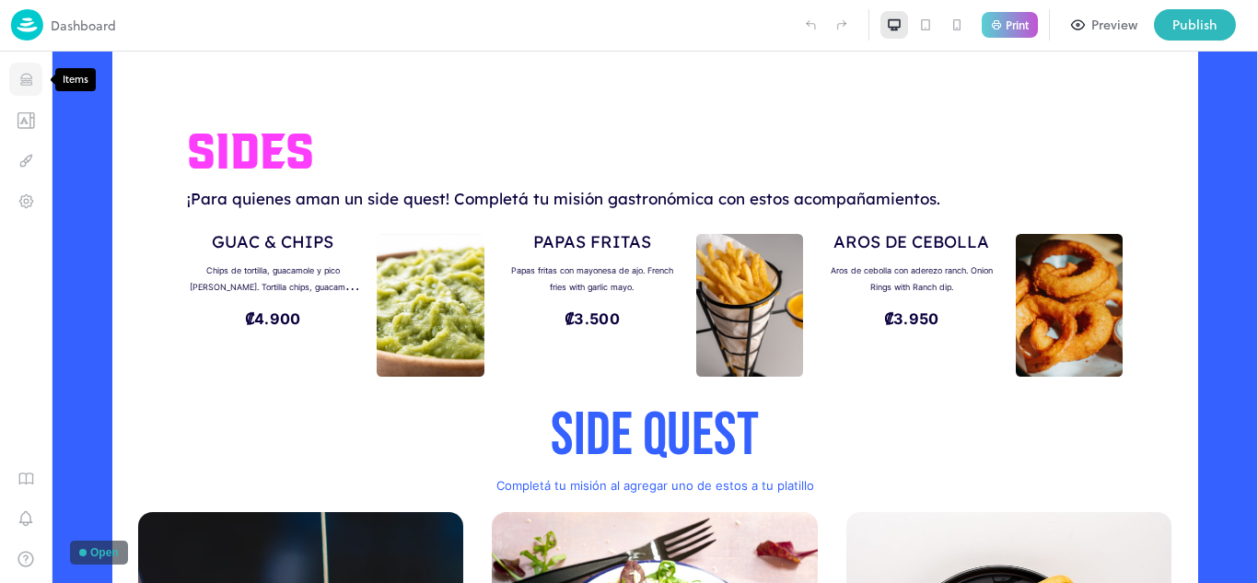
click at [25, 78] on icon "Items" at bounding box center [25, 76] width 11 height 5
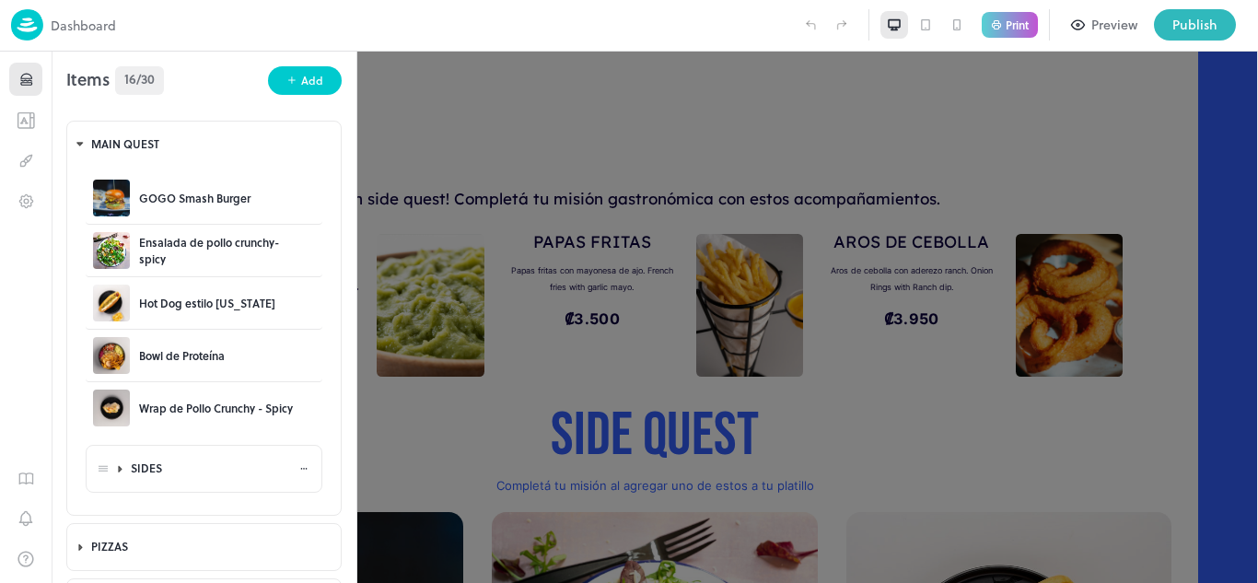
click at [117, 469] on icon at bounding box center [120, 468] width 12 height 13
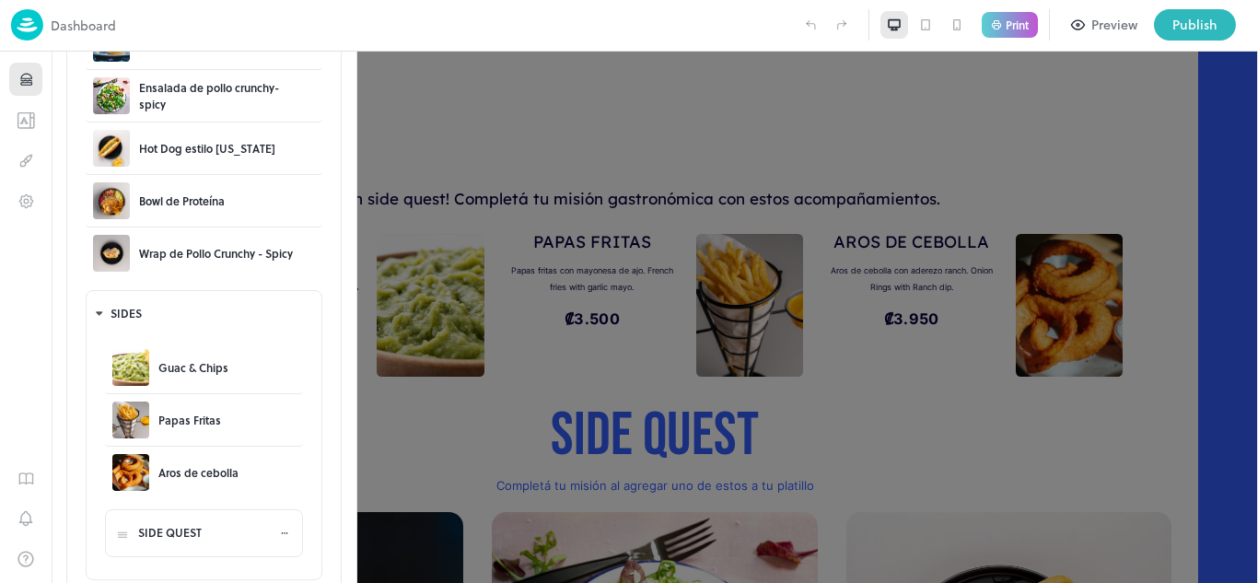
scroll to position [289, 0]
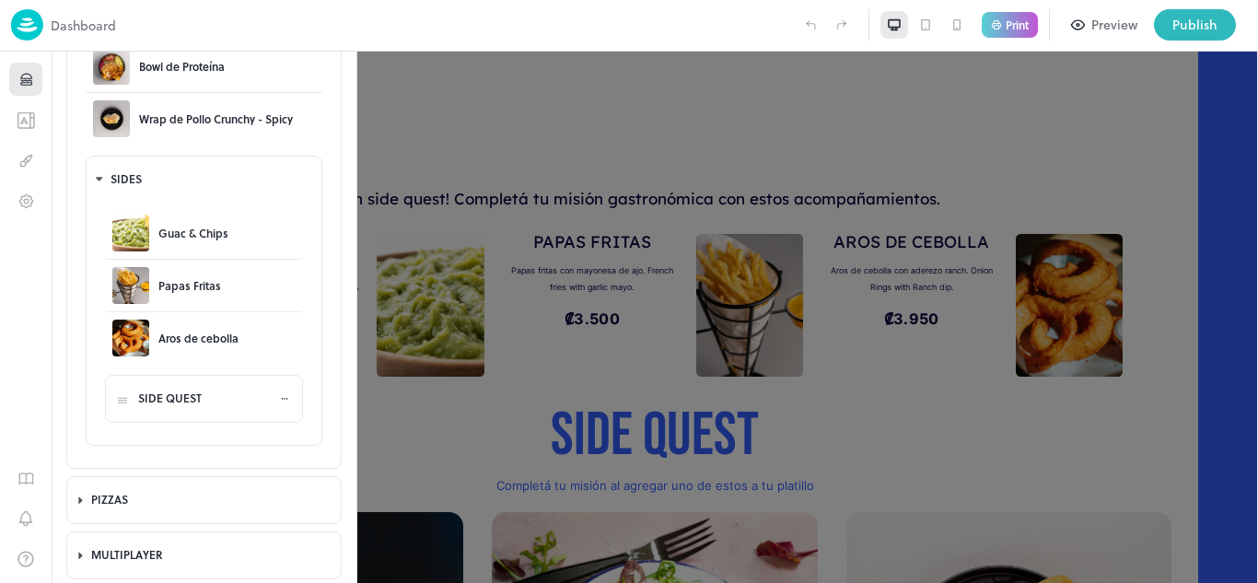
click at [282, 400] on icon at bounding box center [284, 398] width 11 height 11
click at [320, 397] on icon at bounding box center [315, 397] width 16 height 15
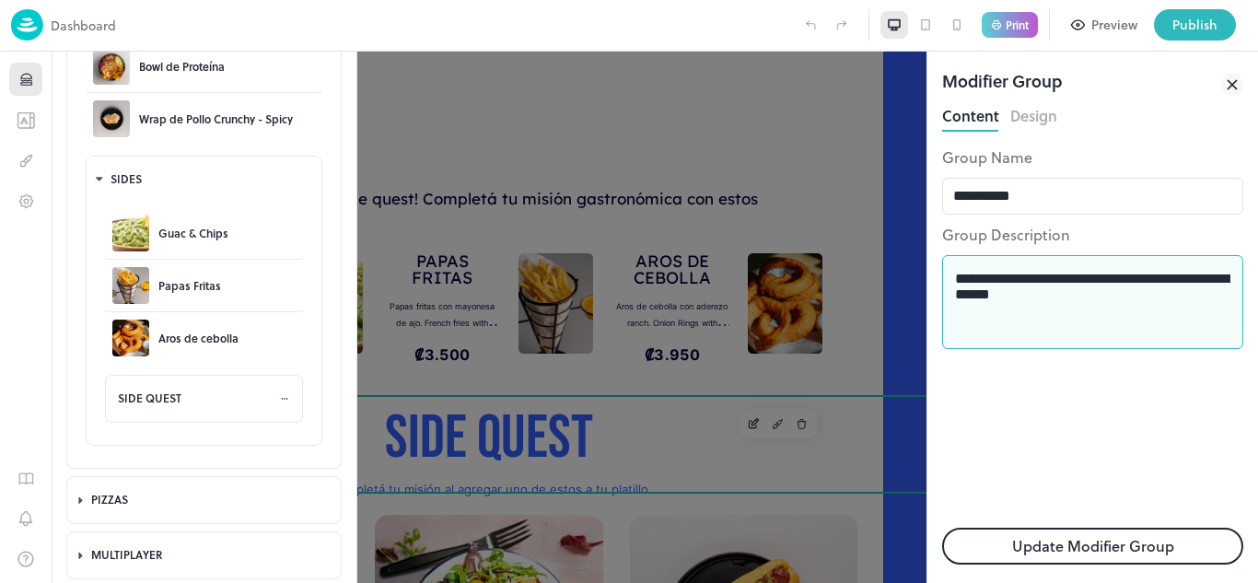
click at [1068, 304] on textarea "**********" at bounding box center [1092, 303] width 275 height 64
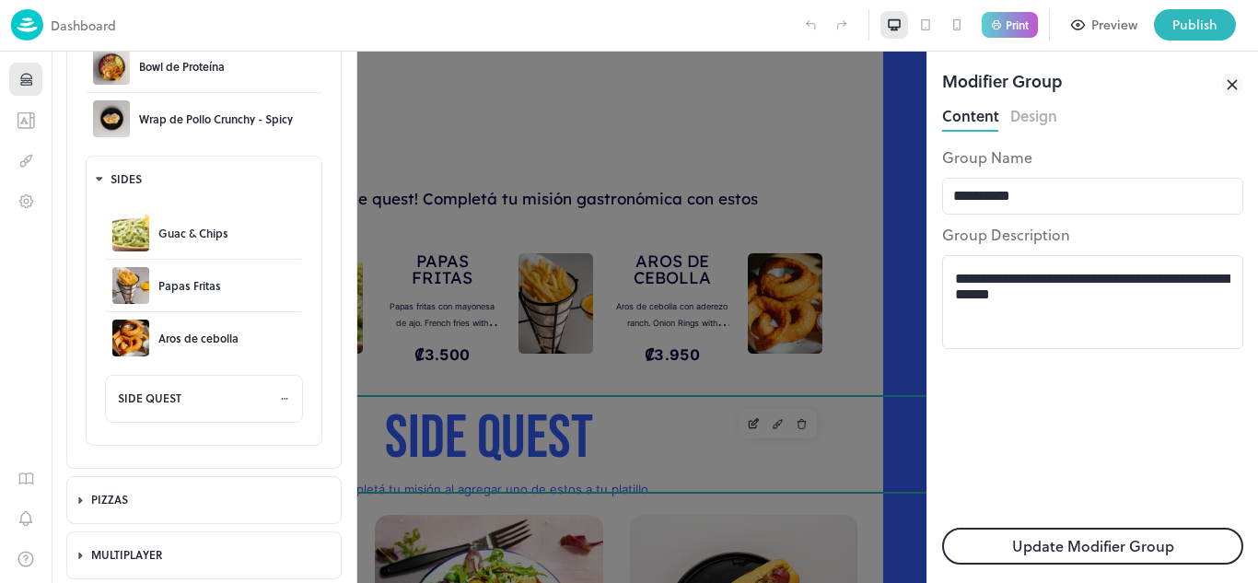
click at [1033, 122] on button "Design" at bounding box center [1033, 113] width 47 height 25
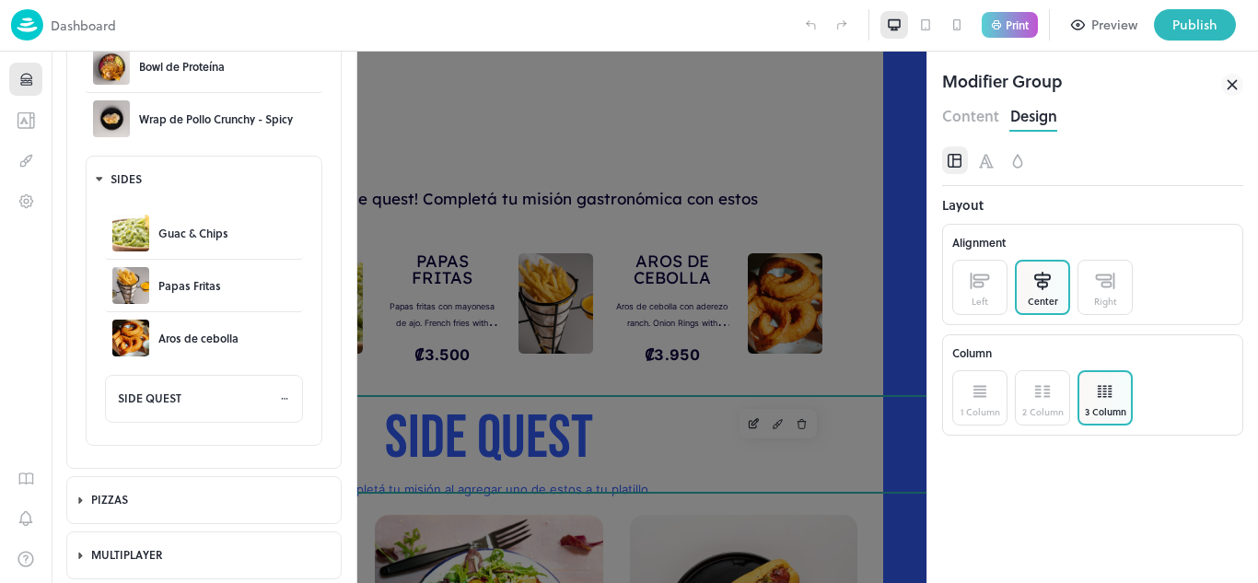
click at [972, 122] on button "Content" at bounding box center [970, 113] width 57 height 25
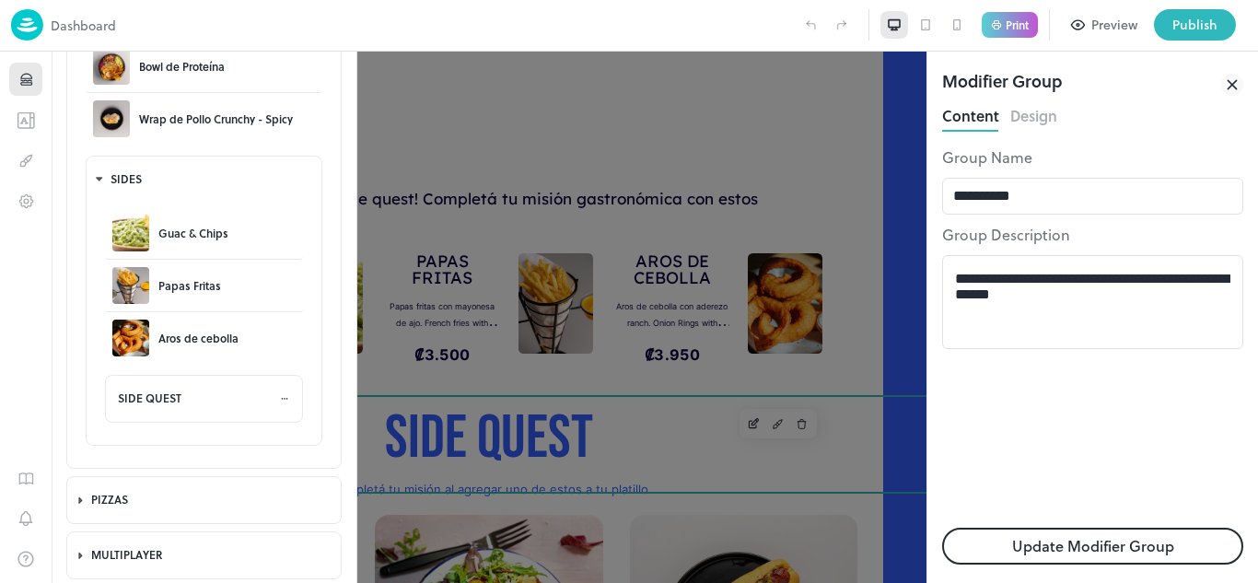
click at [1227, 87] on icon at bounding box center [1232, 85] width 22 height 22
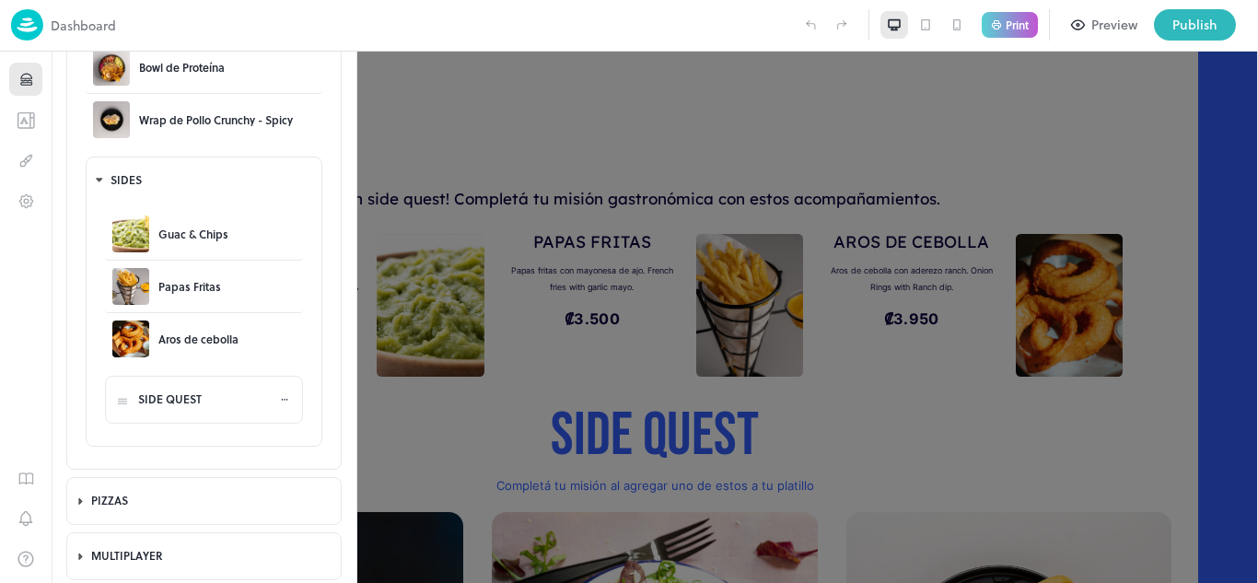
scroll to position [289, 0]
click at [282, 399] on icon at bounding box center [283, 399] width 2 height 2
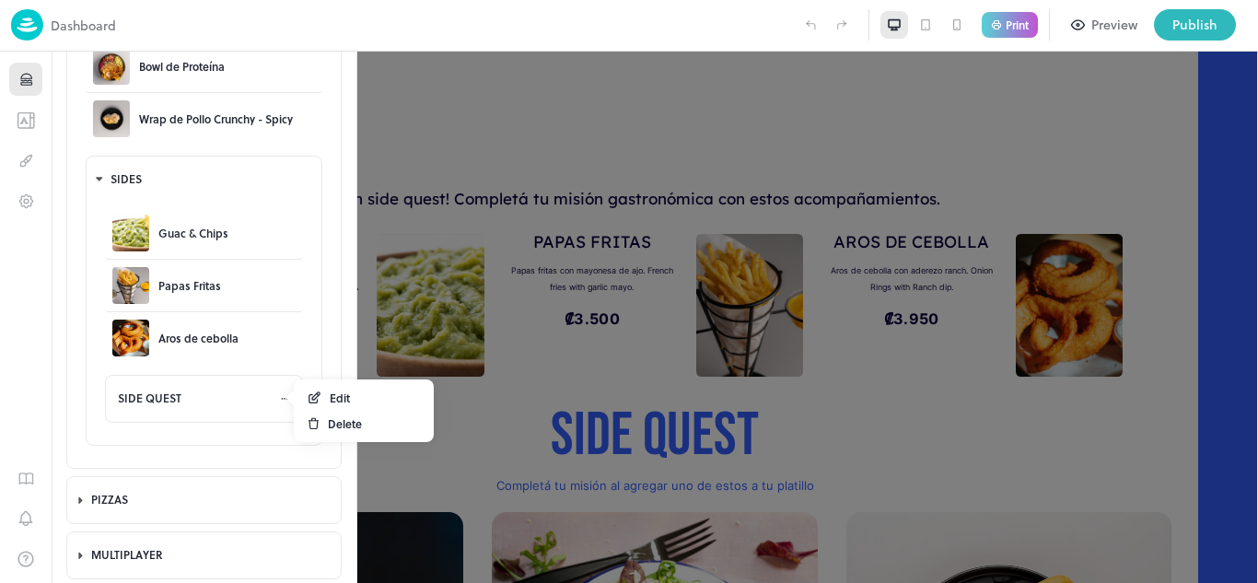
click at [314, 427] on icon at bounding box center [314, 423] width 14 height 15
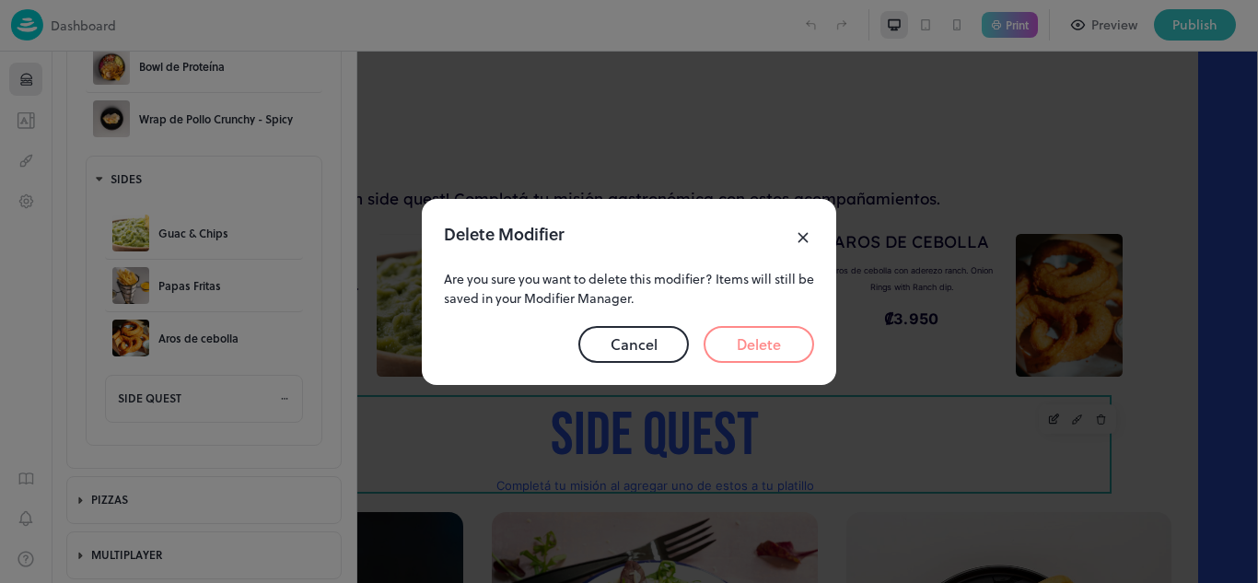
click at [797, 234] on rect at bounding box center [803, 237] width 22 height 22
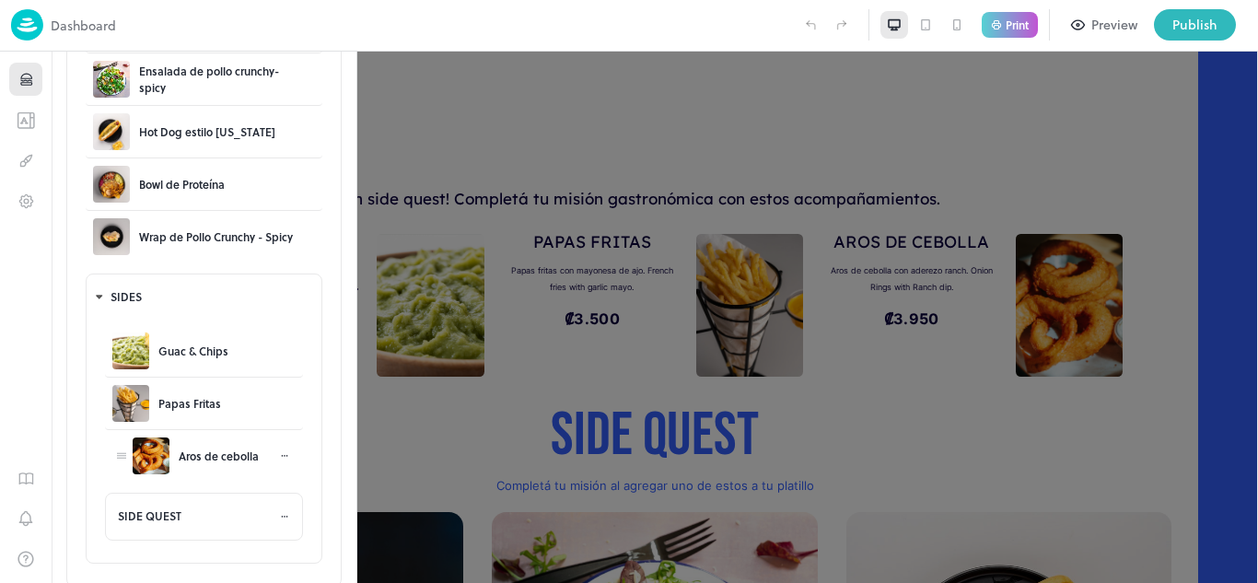
scroll to position [170, 0]
click at [286, 518] on div "SIDE QUEST" at bounding box center [213, 516] width 161 height 43
click at [279, 514] on icon at bounding box center [284, 517] width 11 height 11
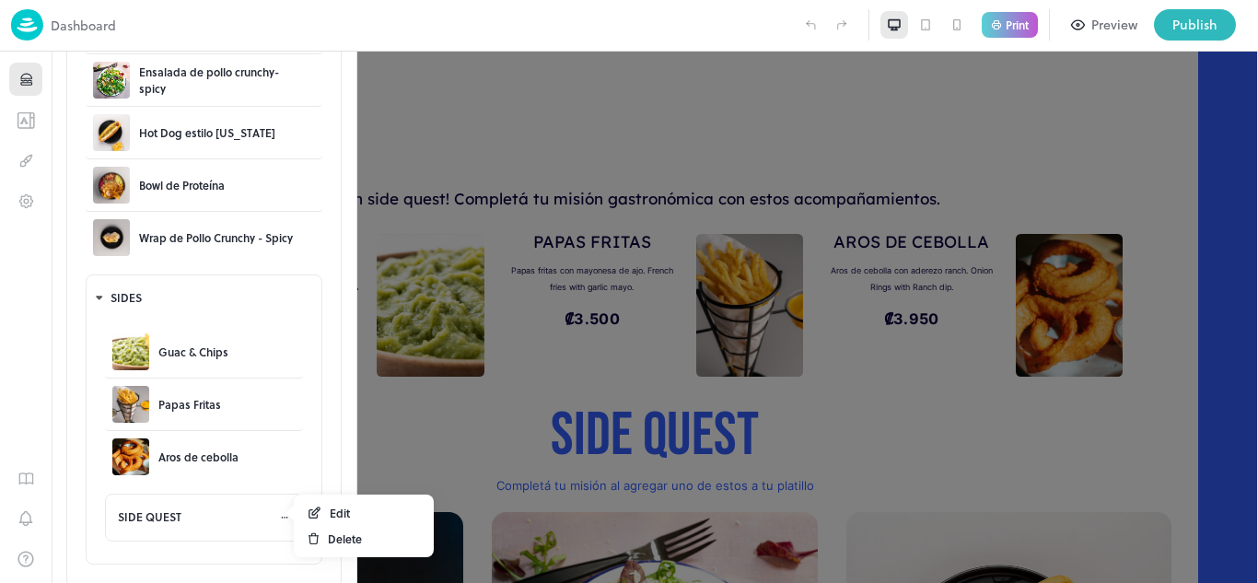
click at [326, 515] on div "Edit" at bounding box center [363, 513] width 129 height 26
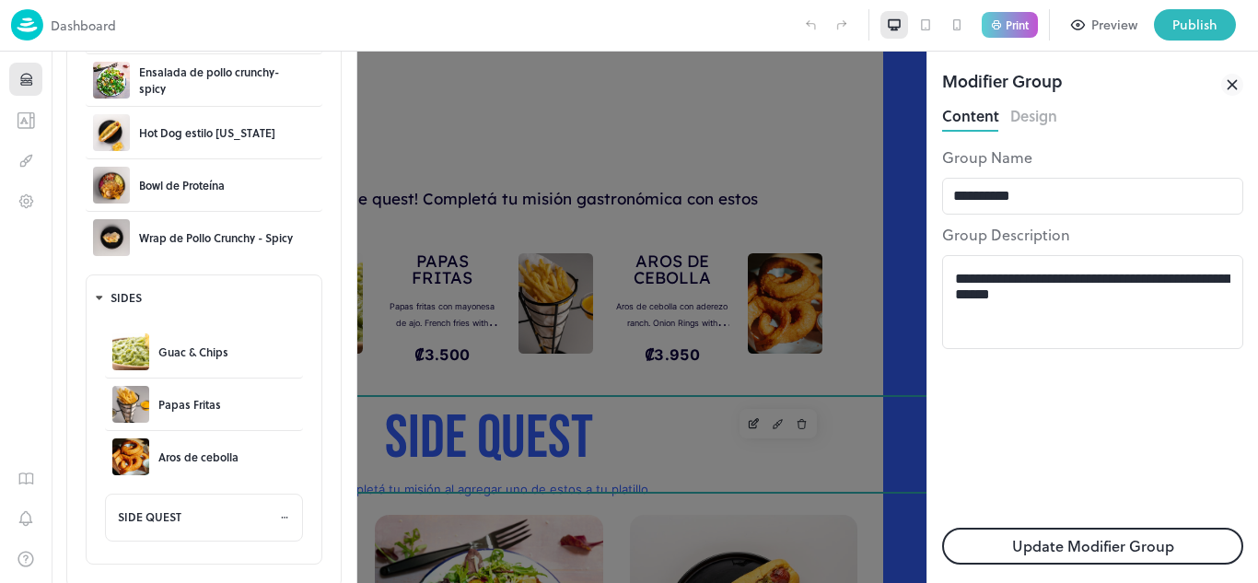
click at [1018, 123] on button "Design" at bounding box center [1033, 113] width 47 height 25
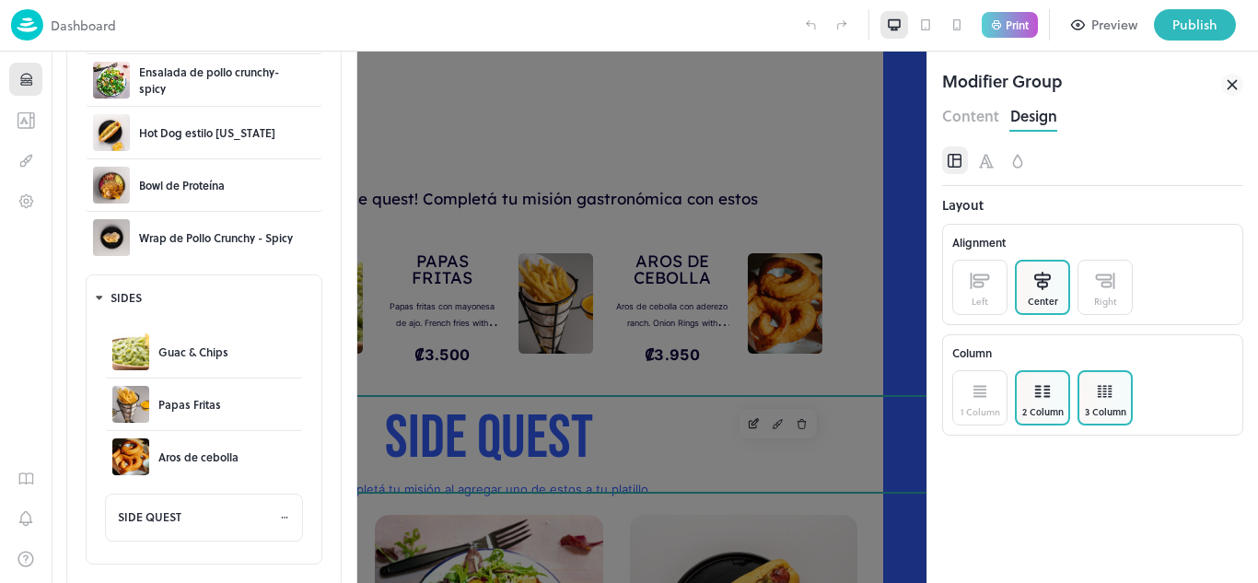
click at [1060, 386] on div "2 Column" at bounding box center [1042, 397] width 55 height 55
click at [1096, 394] on icon at bounding box center [1105, 391] width 18 height 18
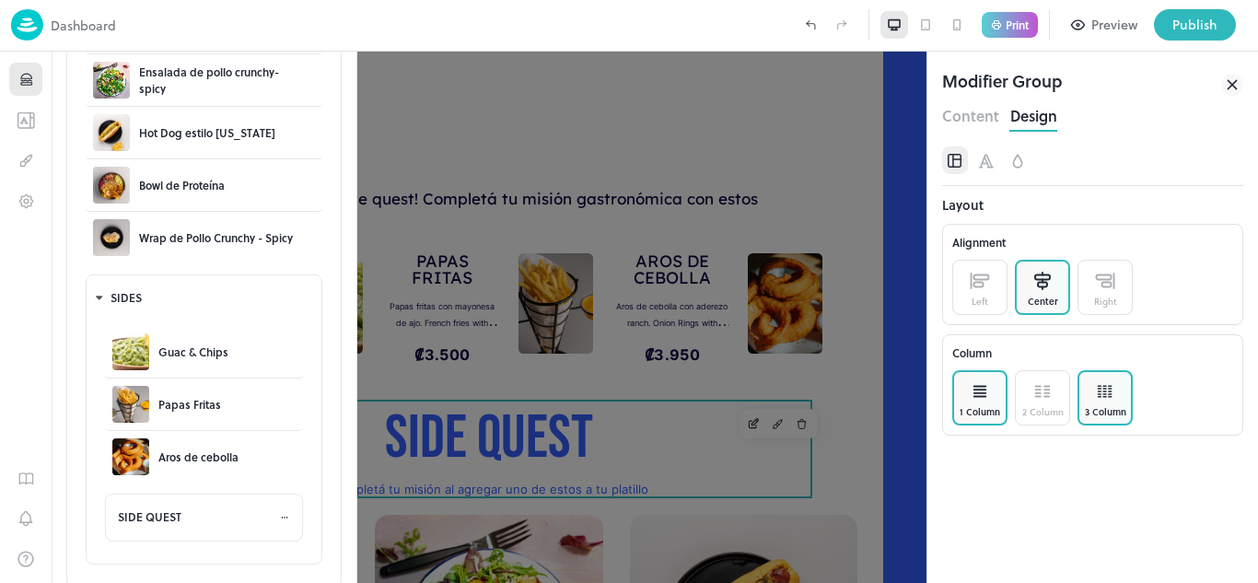
click at [976, 389] on icon at bounding box center [979, 389] width 11 height 0
click at [989, 157] on icon "Font" at bounding box center [986, 161] width 19 height 18
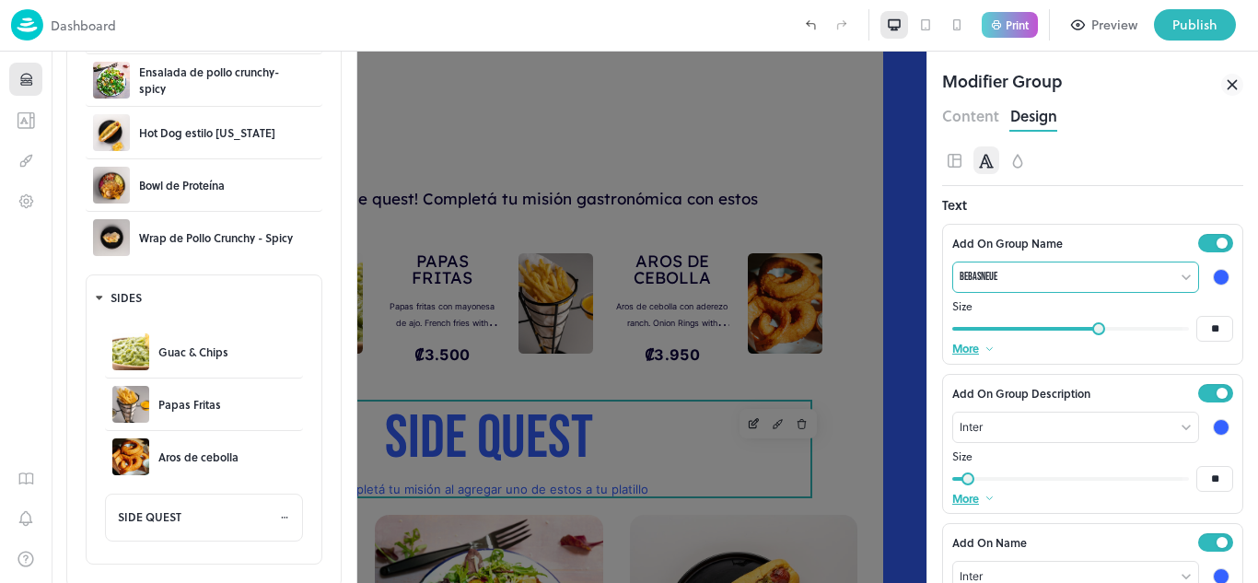
click at [1004, 283] on body "**********" at bounding box center [629, 291] width 1258 height 583
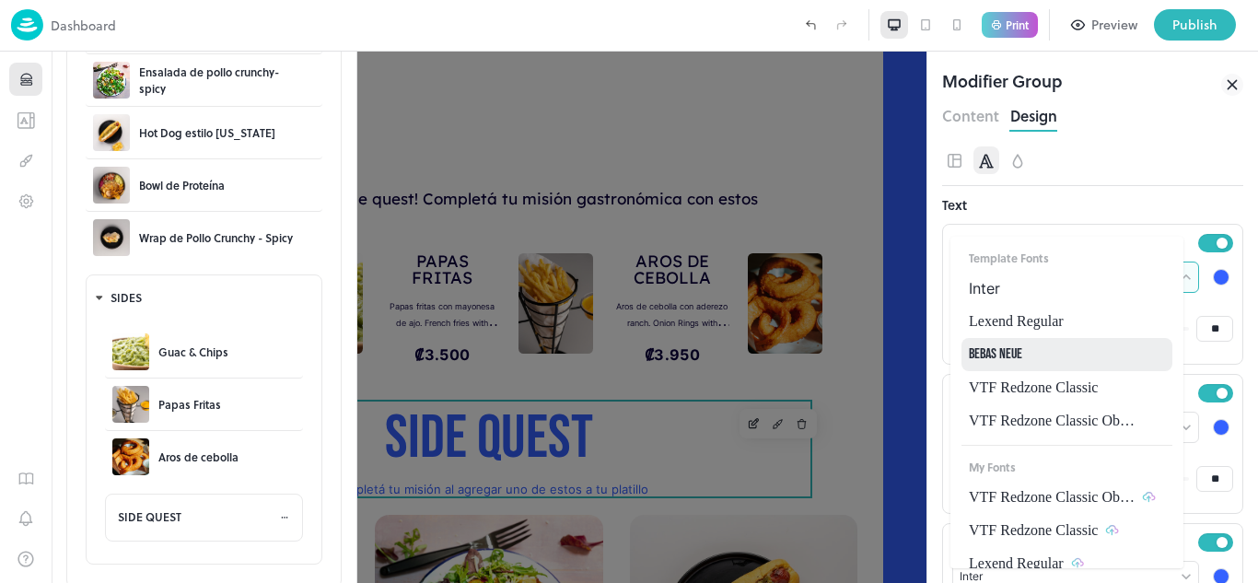
click at [1004, 312] on span "Lexend Regular" at bounding box center [1016, 321] width 95 height 22
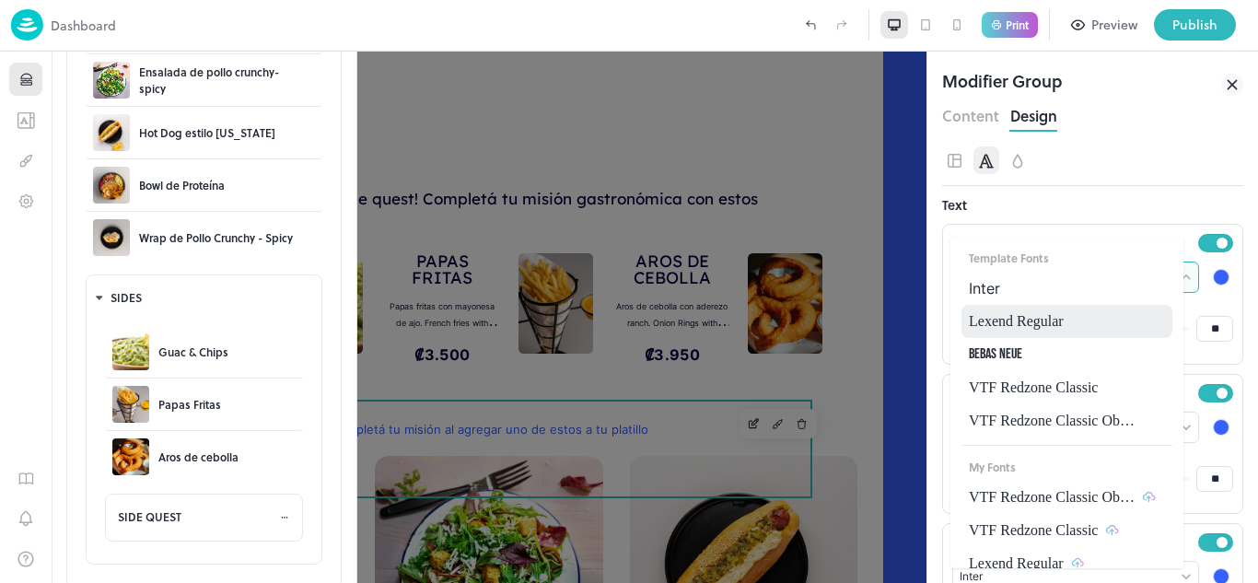
click at [1001, 268] on body "**********" at bounding box center [629, 291] width 1258 height 583
click at [1013, 380] on span "VTF Redzone Classic" at bounding box center [1033, 388] width 129 height 22
type input "**********"
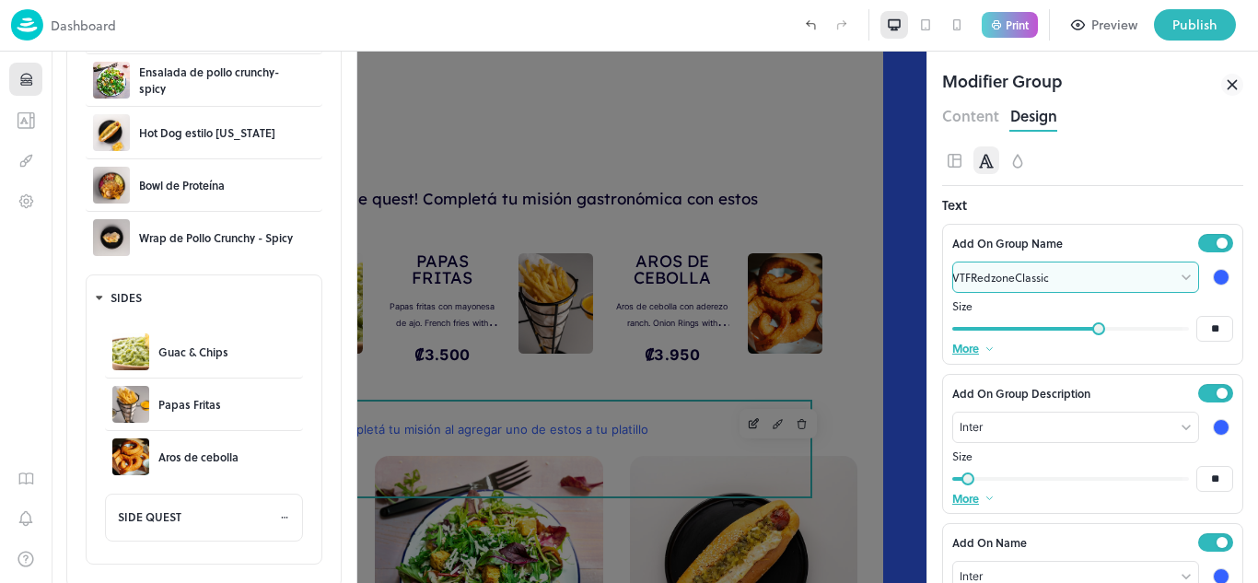
type input "**"
click at [1070, 325] on span at bounding box center [1070, 329] width 225 height 28
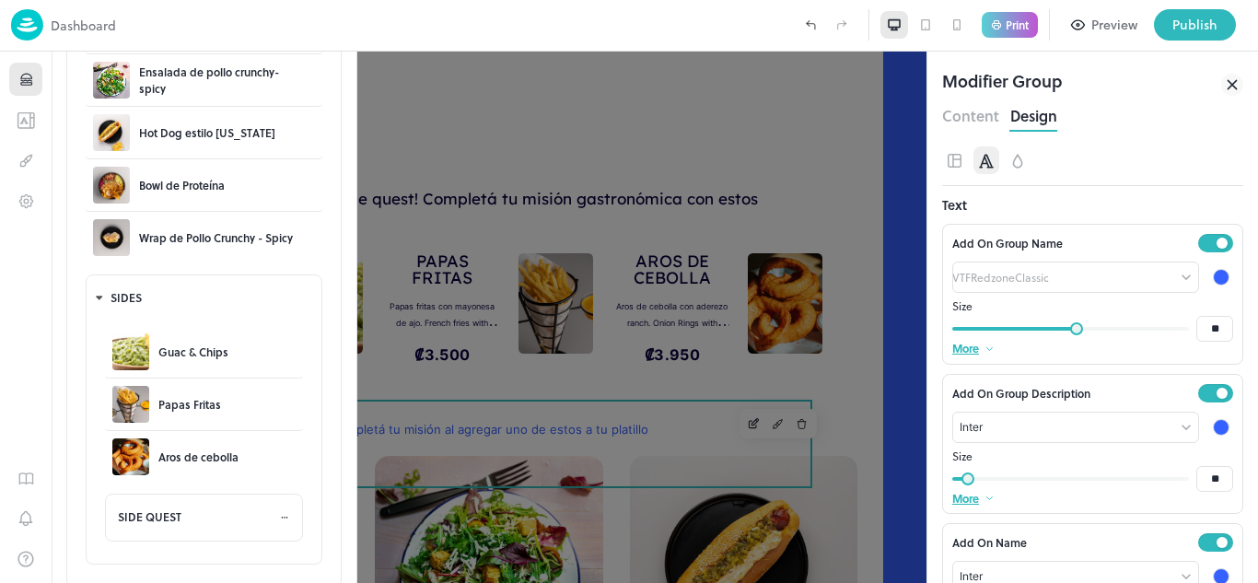
type input "**"
click at [1062, 328] on span at bounding box center [1068, 328] width 13 height 13
click at [980, 352] on div "More" at bounding box center [1092, 348] width 281 height 12
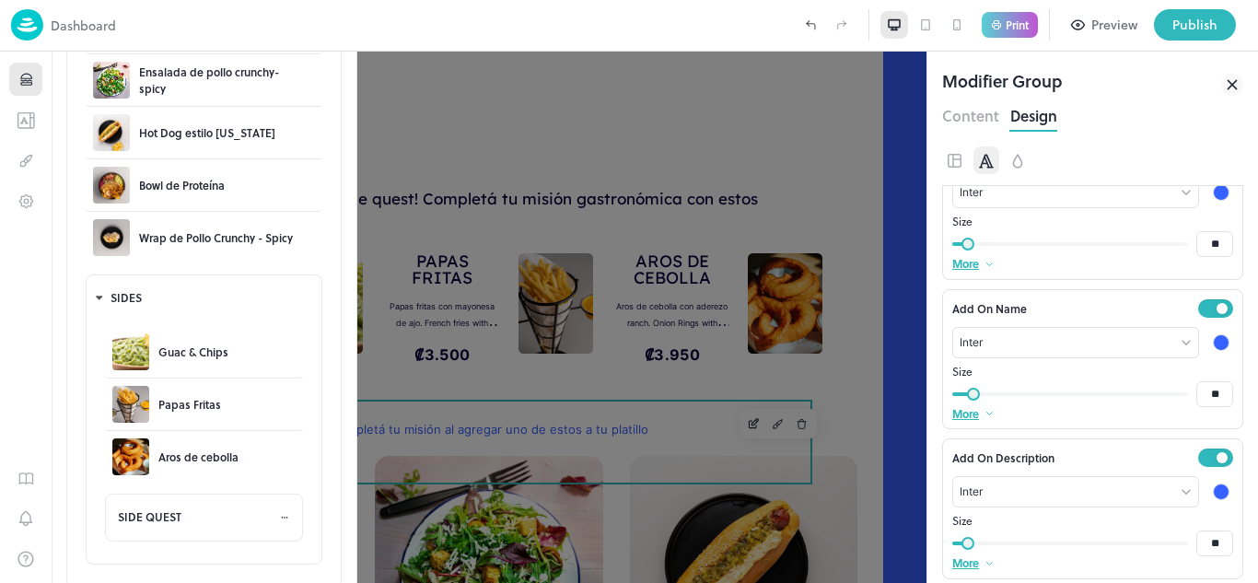
scroll to position [535, 0]
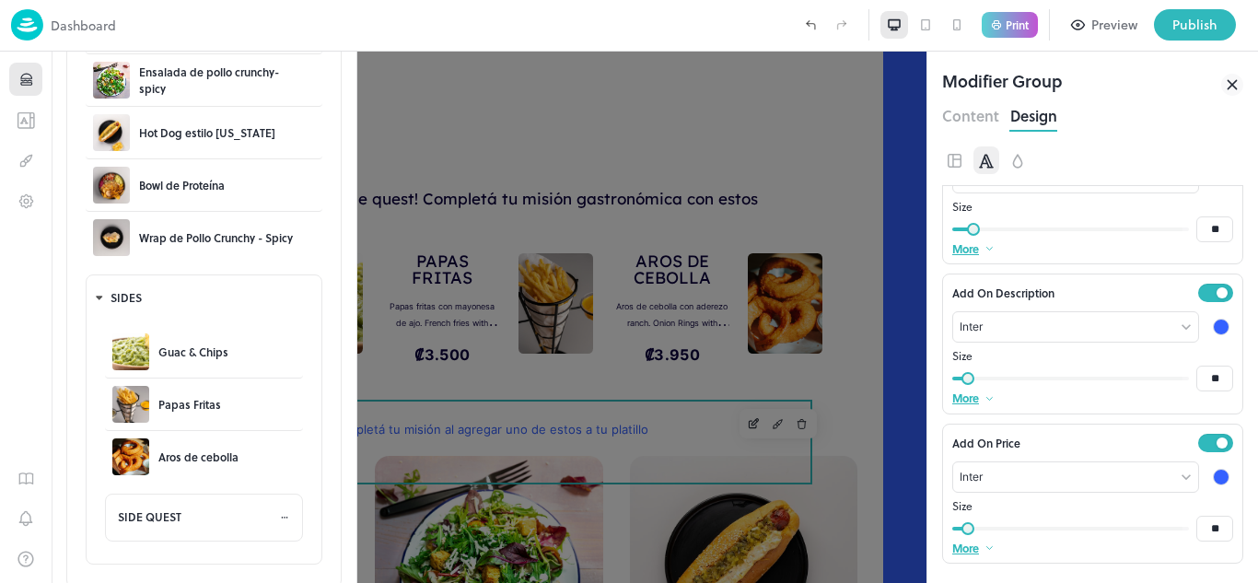
click at [1235, 75] on icon at bounding box center [1232, 85] width 22 height 22
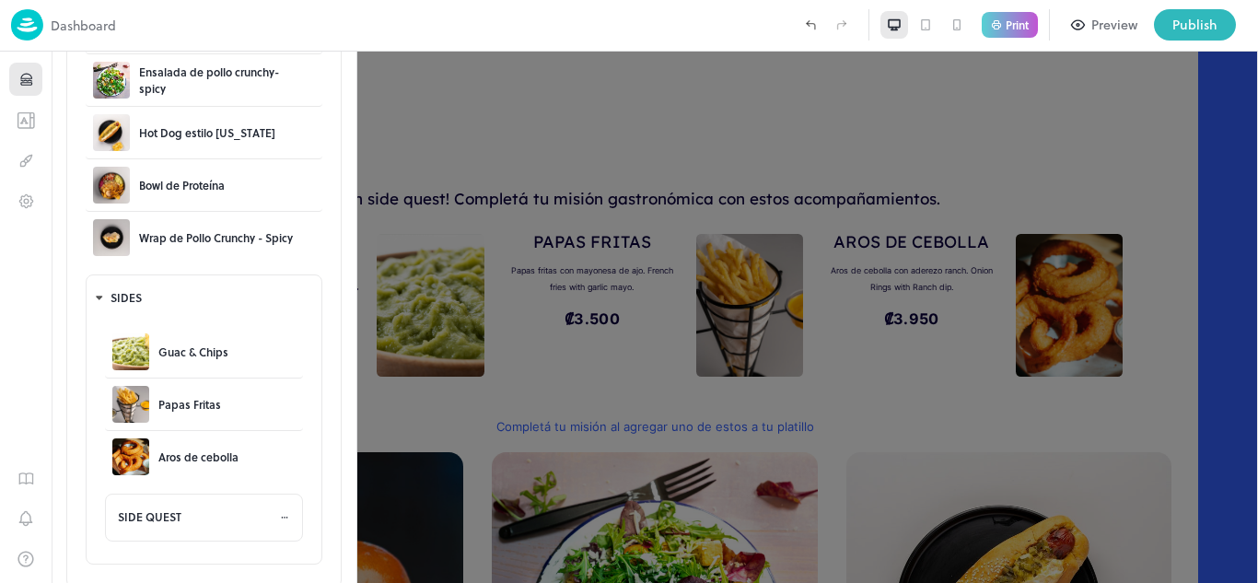
click at [512, 193] on div at bounding box center [629, 291] width 1258 height 583
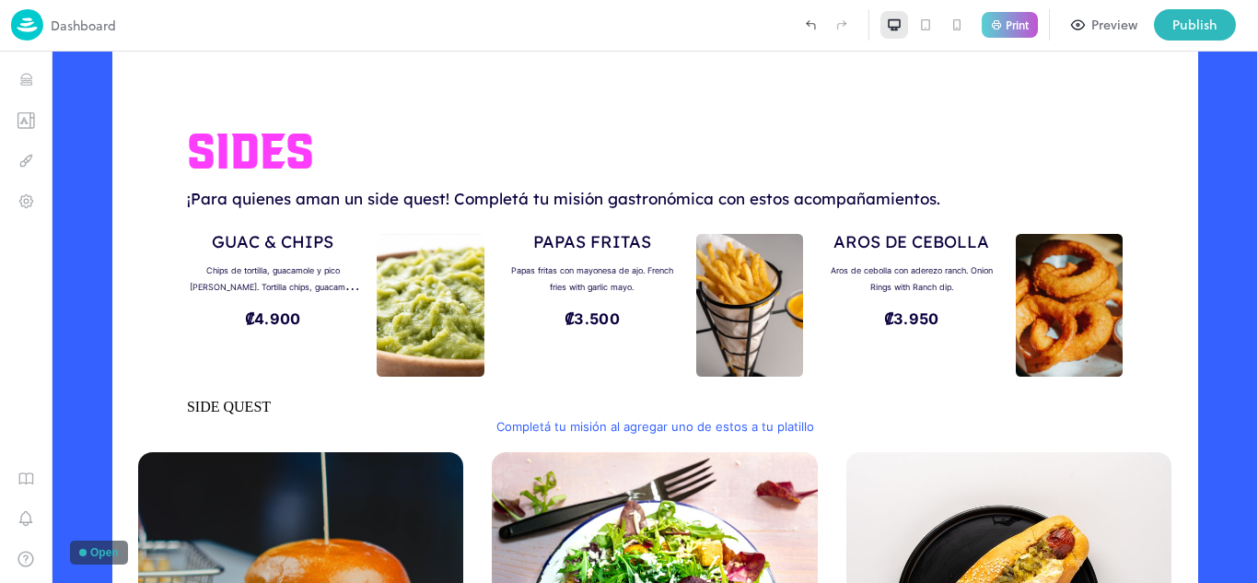
click at [23, 137] on div "1" at bounding box center [26, 317] width 52 height 531
